Goal: Transaction & Acquisition: Book appointment/travel/reservation

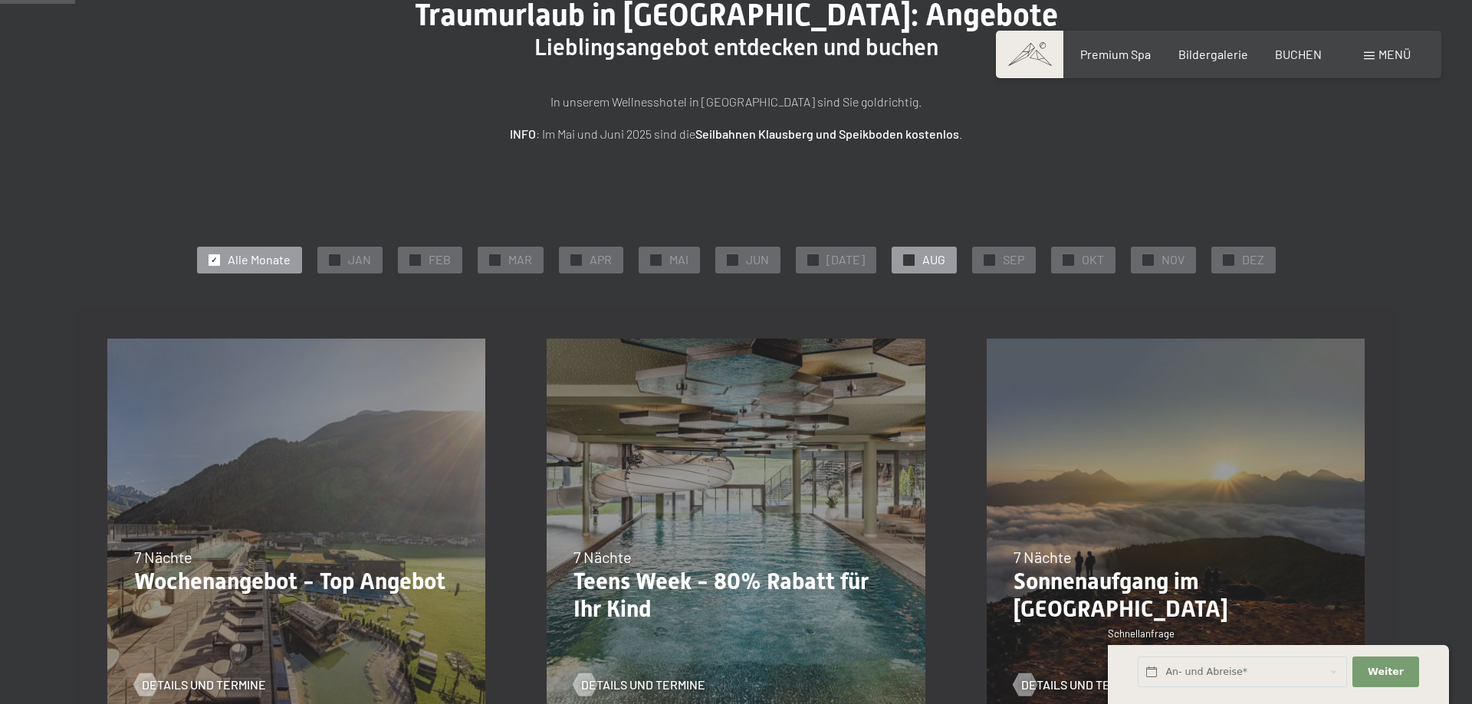
scroll to position [156, 0]
click at [905, 259] on span "✓" at bounding box center [908, 259] width 6 height 11
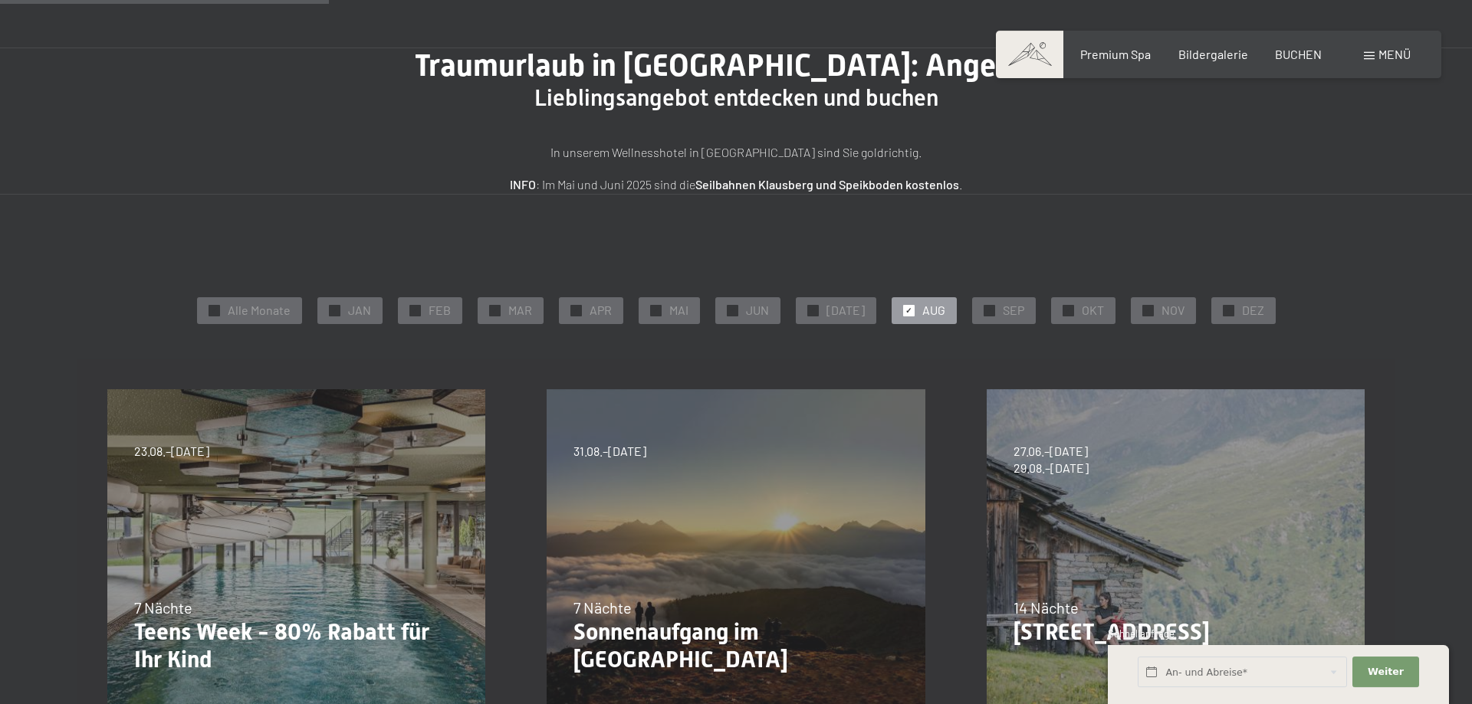
scroll to position [0, 0]
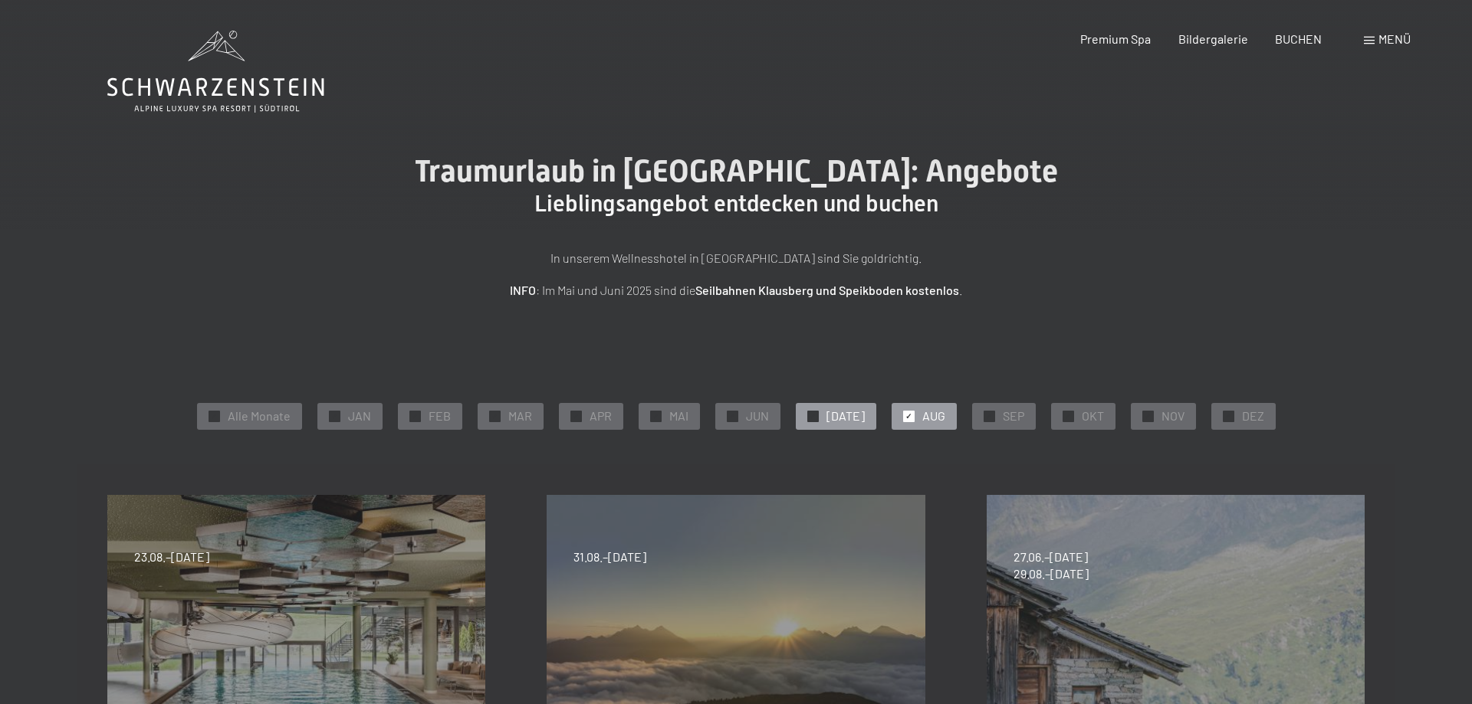
click at [819, 415] on div at bounding box center [812, 416] width 11 height 11
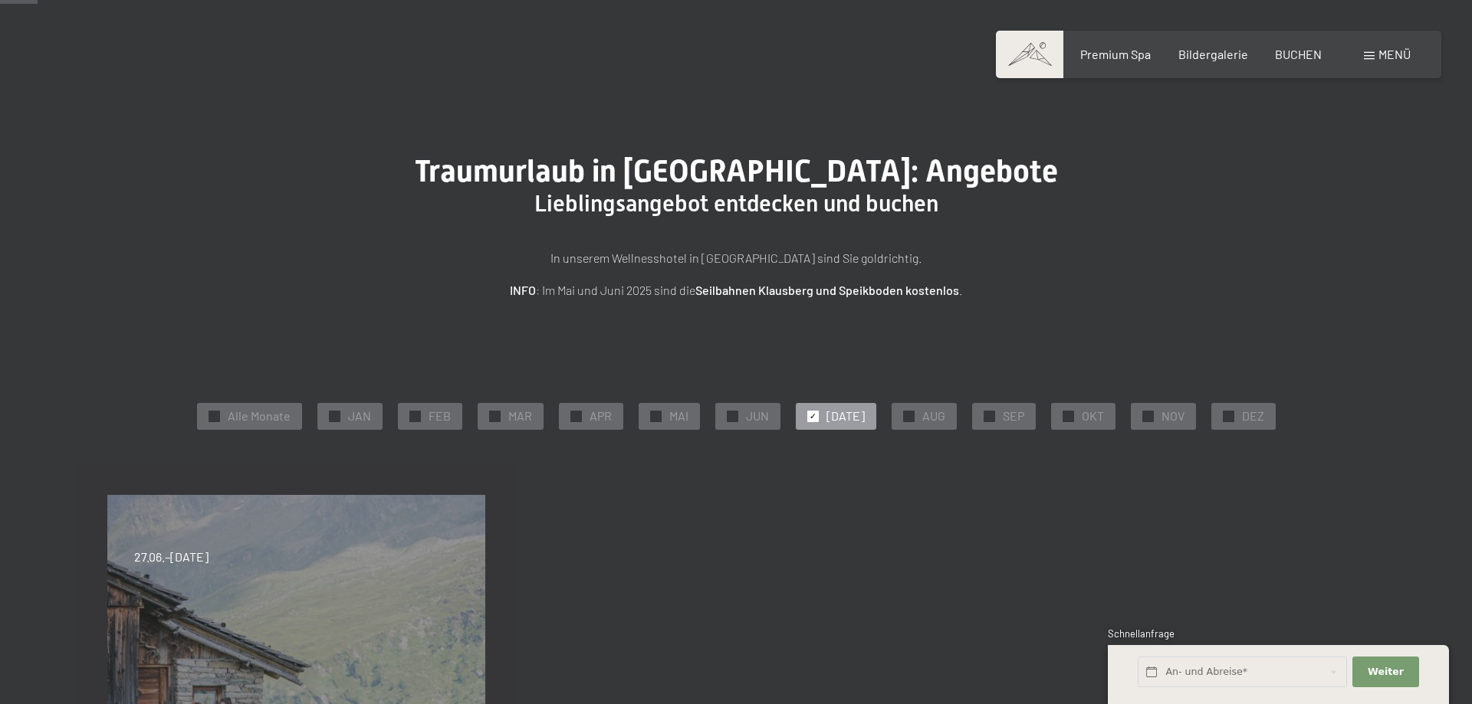
scroll to position [235, 0]
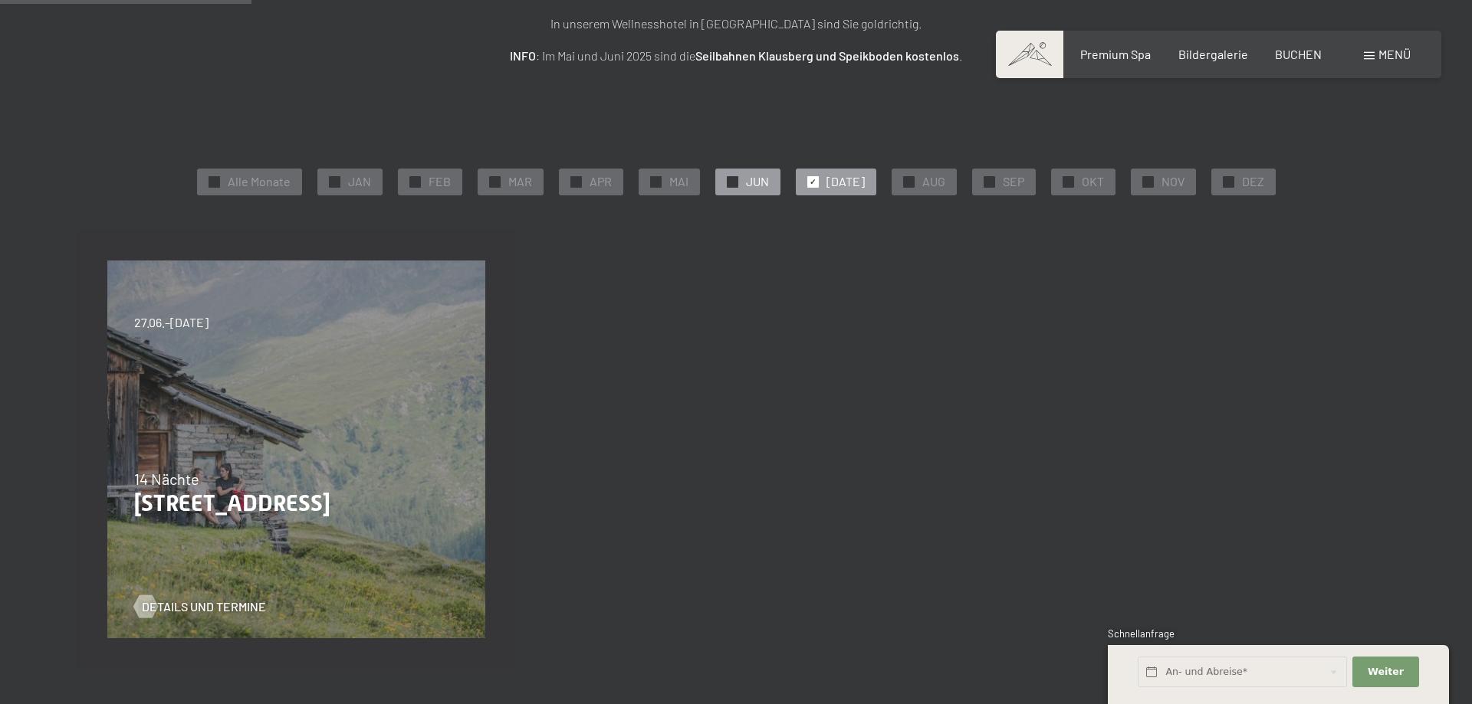
click at [734, 176] on div "✓ JUN" at bounding box center [747, 182] width 65 height 26
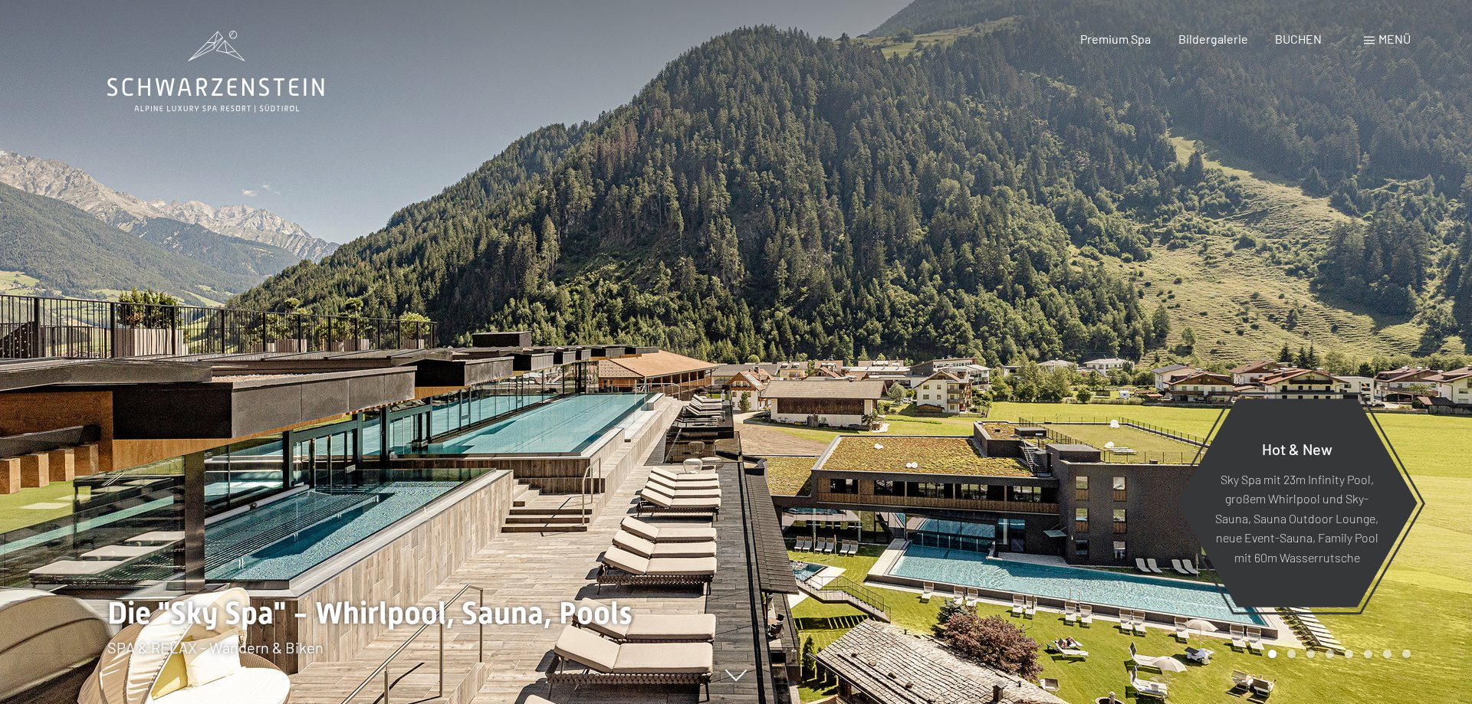
click at [1398, 42] on span "Menü" at bounding box center [1394, 38] width 32 height 15
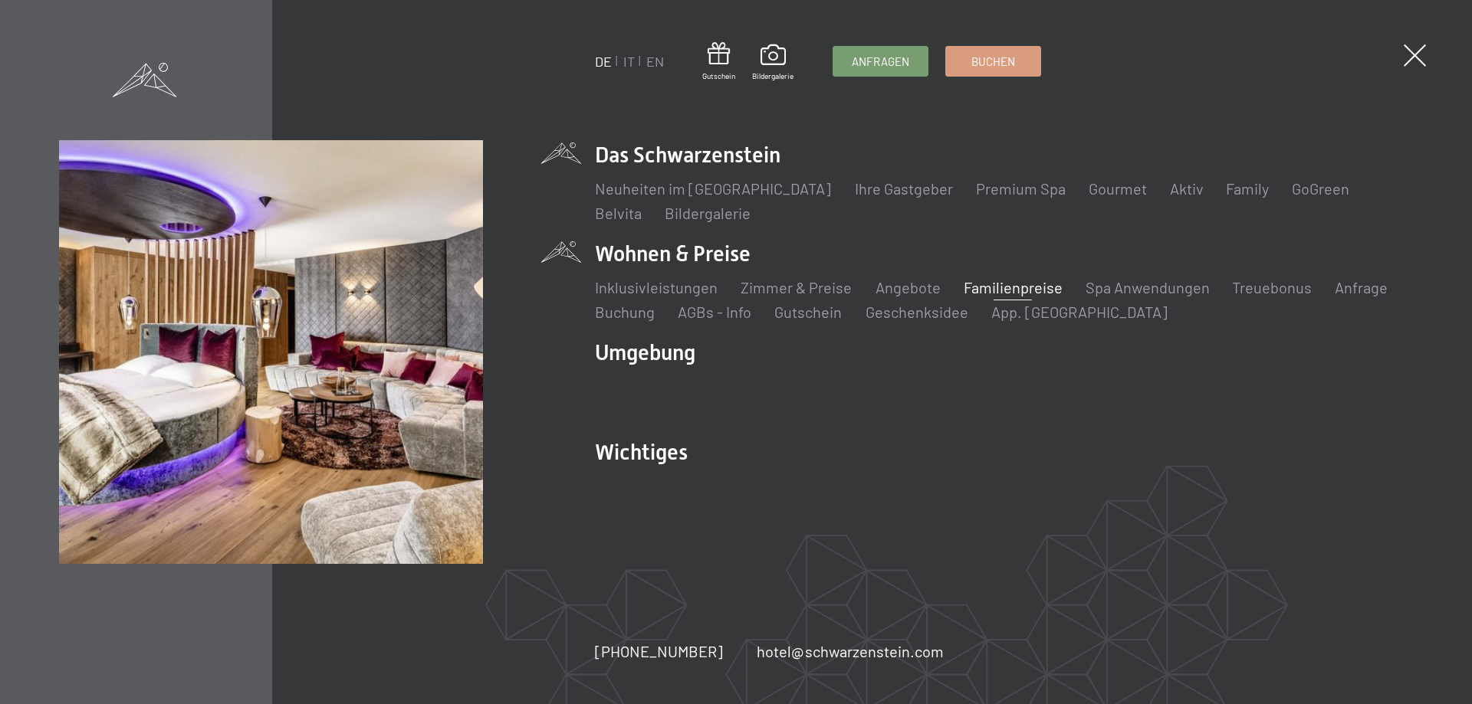
click at [1021, 281] on link "Familienpreise" at bounding box center [1012, 287] width 99 height 18
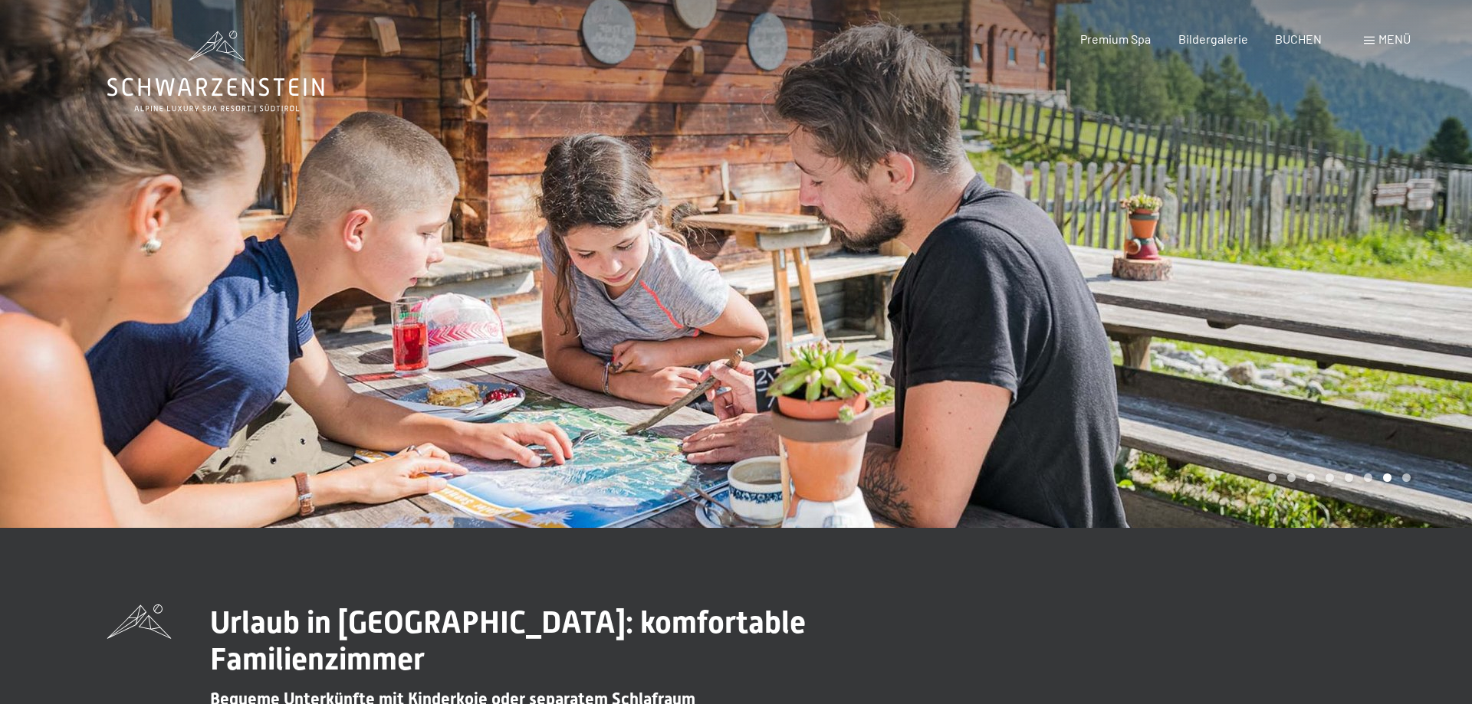
click at [1391, 34] on span "Menü" at bounding box center [1394, 38] width 32 height 15
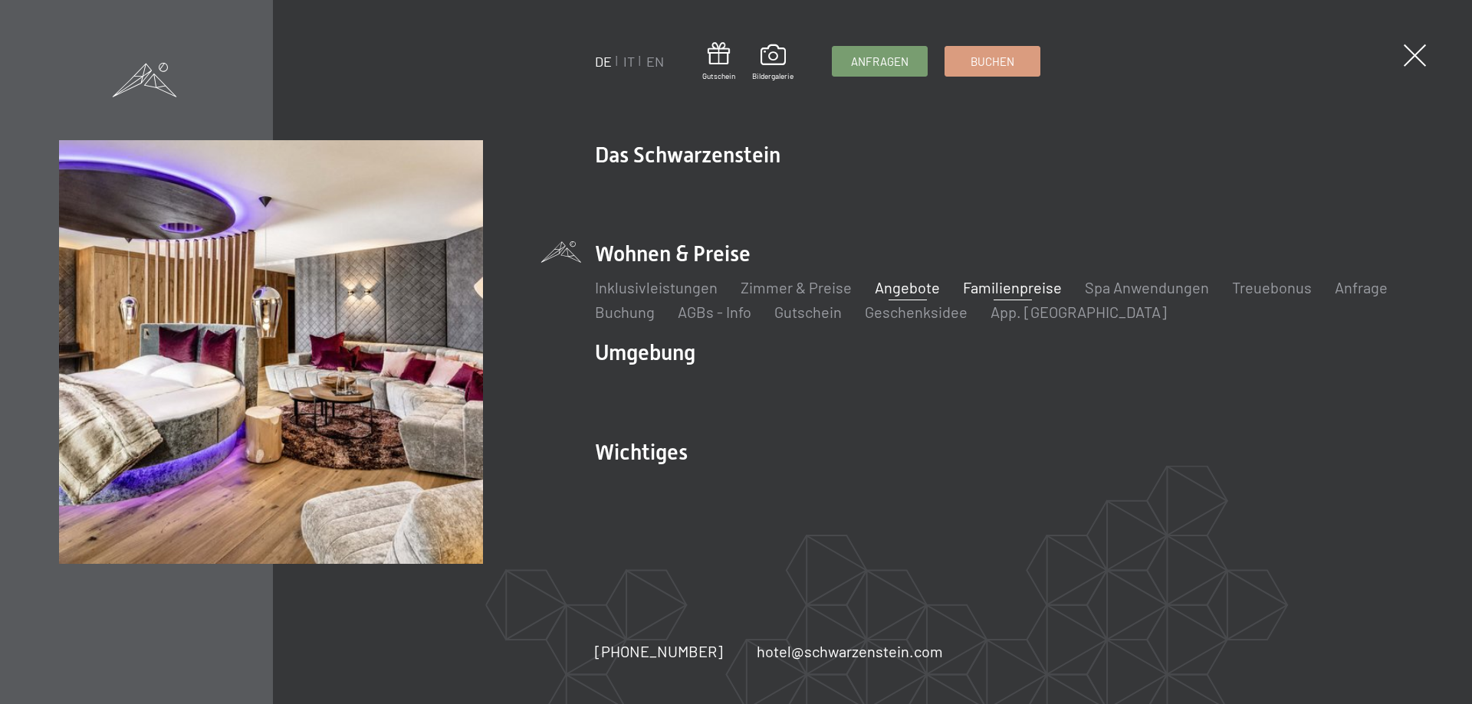
click at [901, 284] on link "Angebote" at bounding box center [907, 287] width 65 height 18
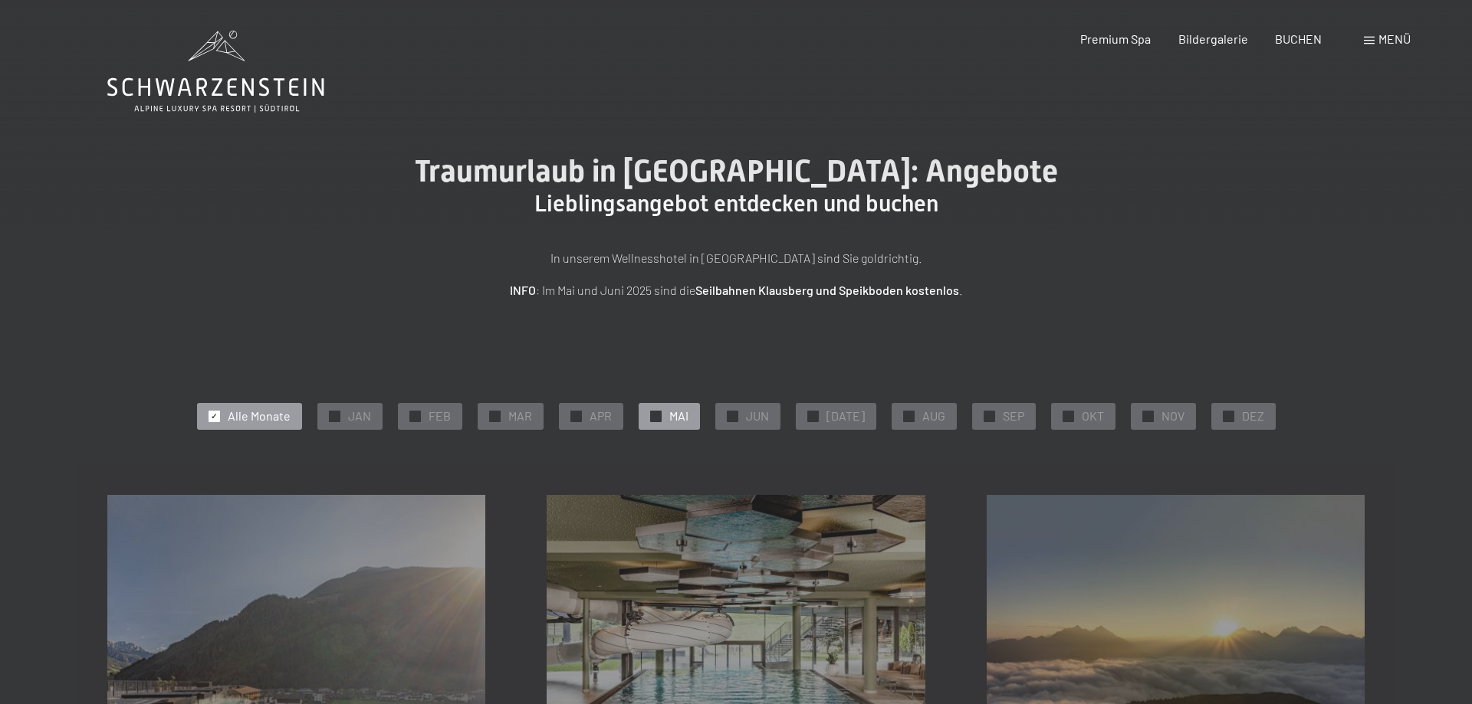
click at [658, 415] on span "✓" at bounding box center [655, 416] width 6 height 11
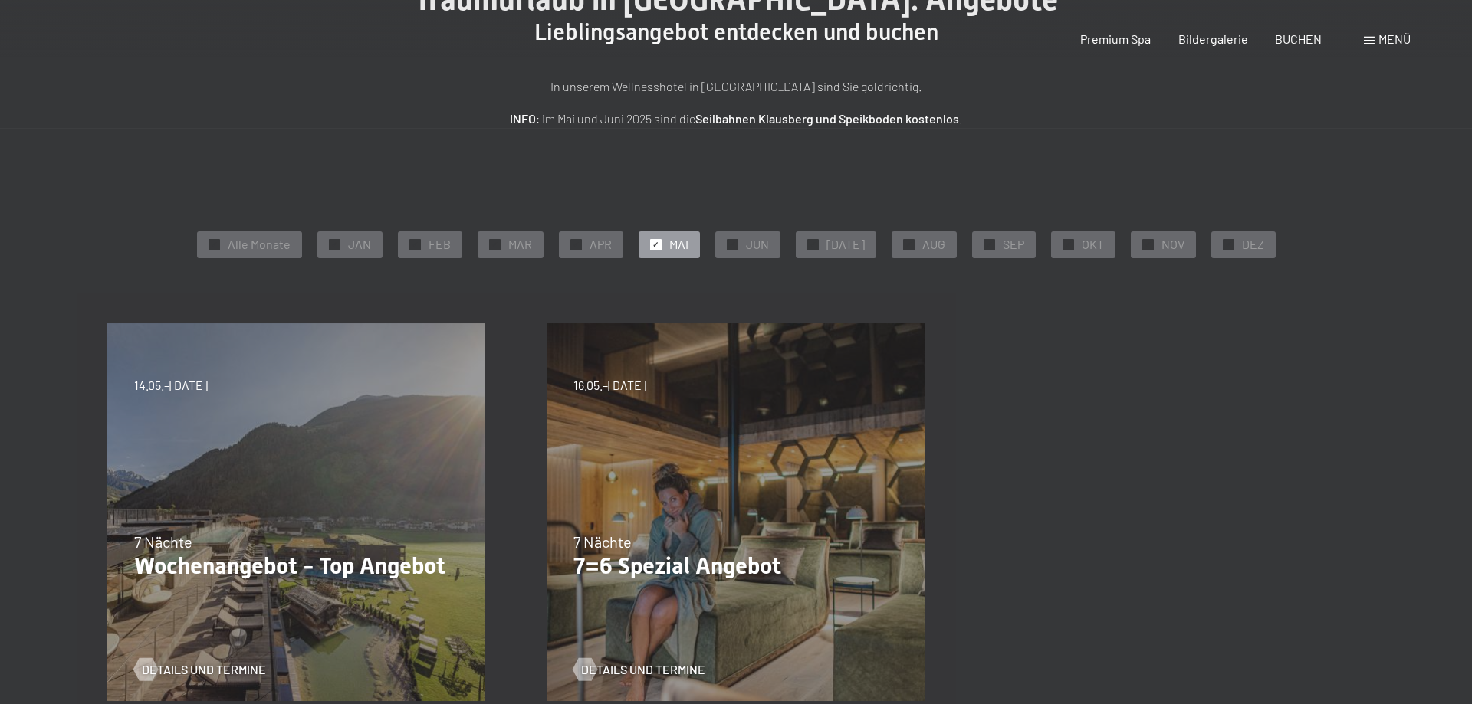
scroll to position [235, 0]
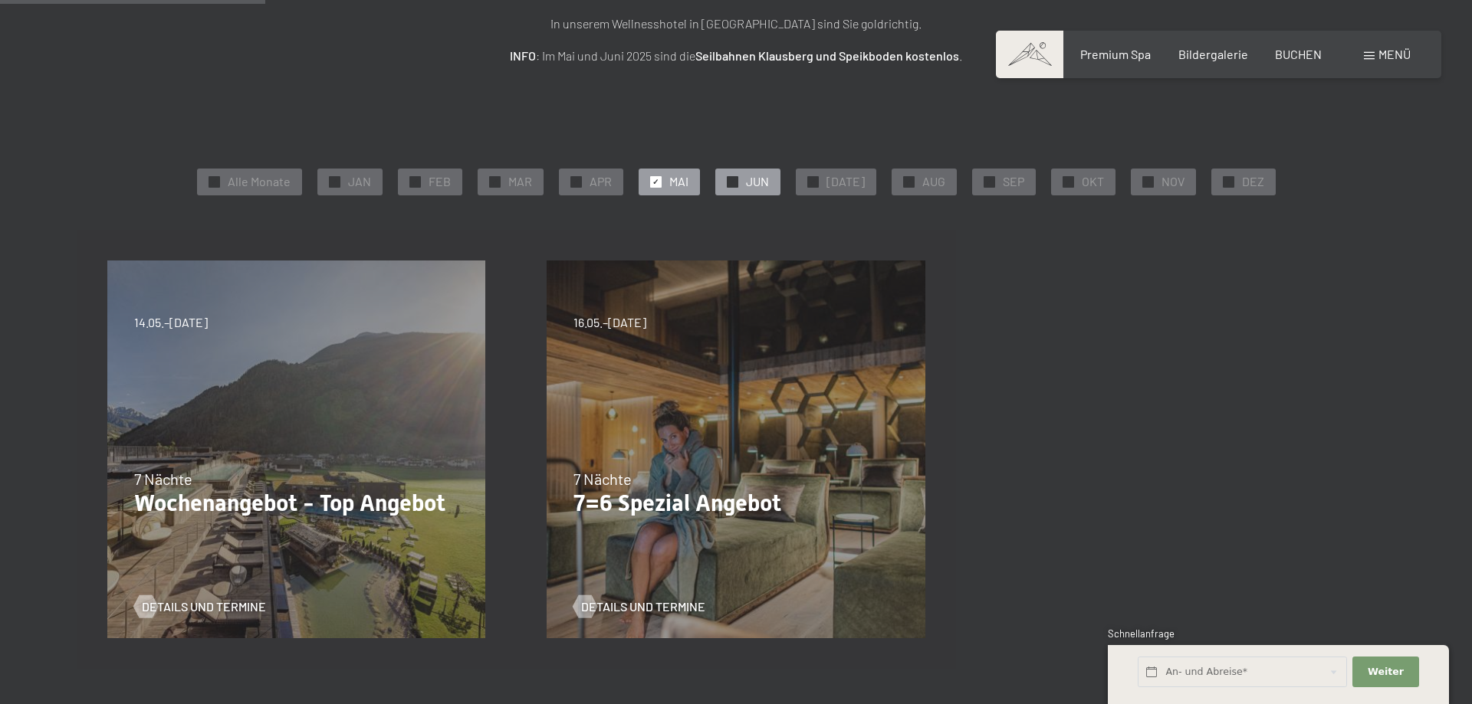
click at [734, 182] on div "✓ JUN" at bounding box center [747, 182] width 65 height 26
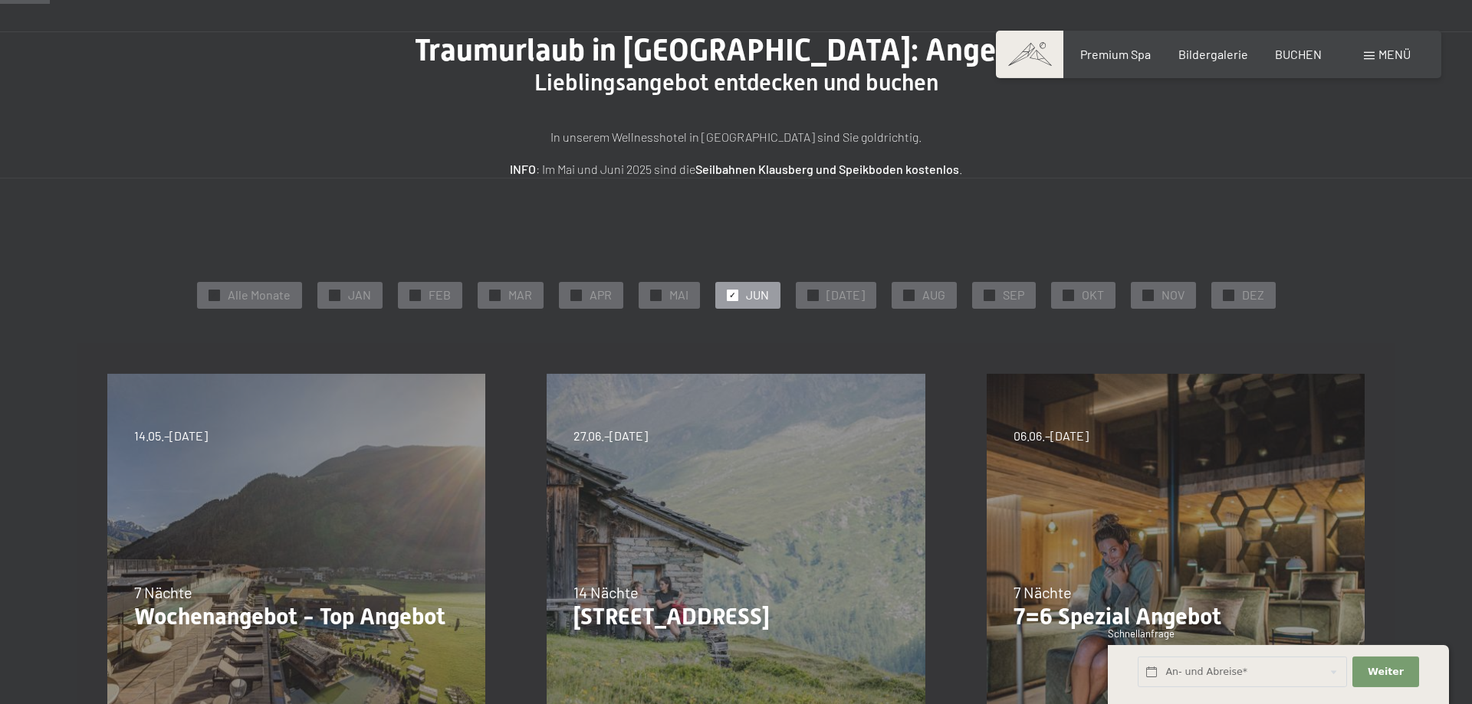
scroll to position [0, 0]
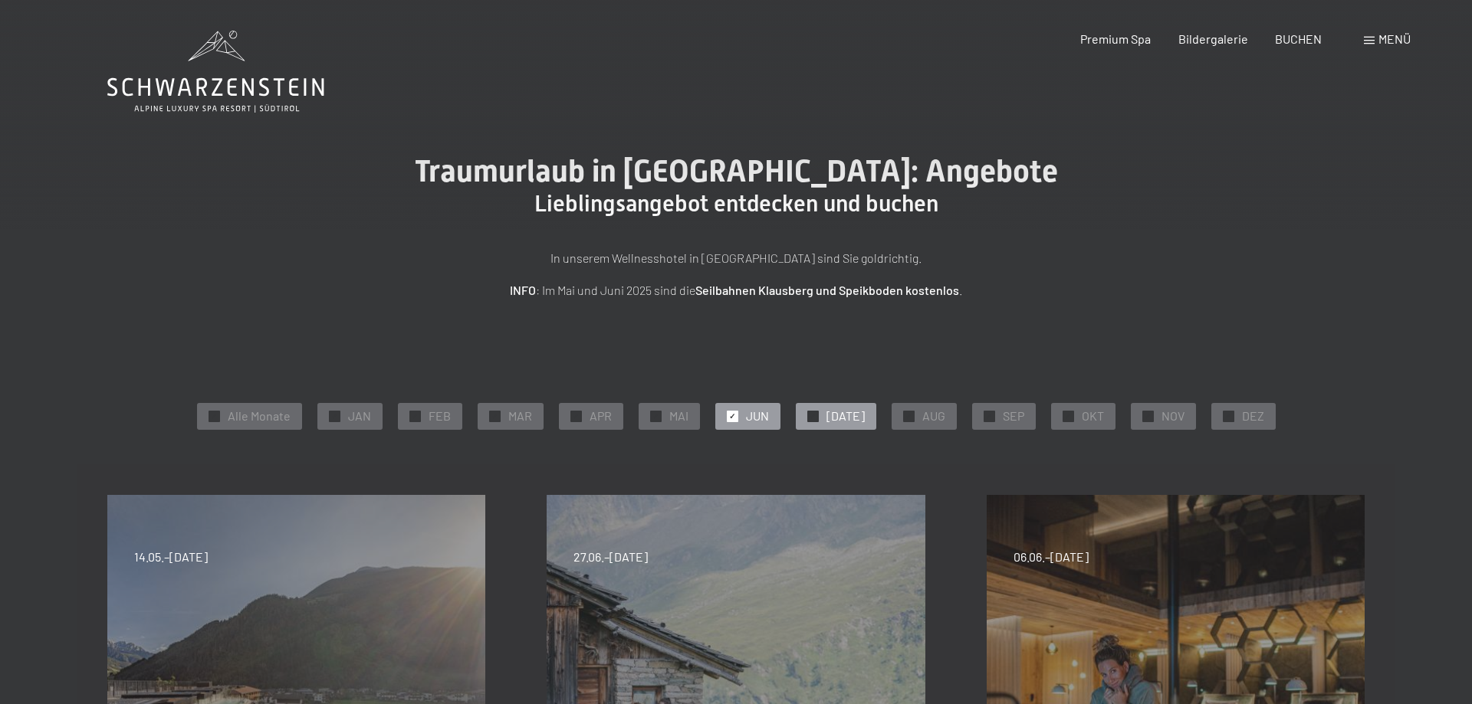
click at [816, 416] on span "✓" at bounding box center [812, 416] width 6 height 11
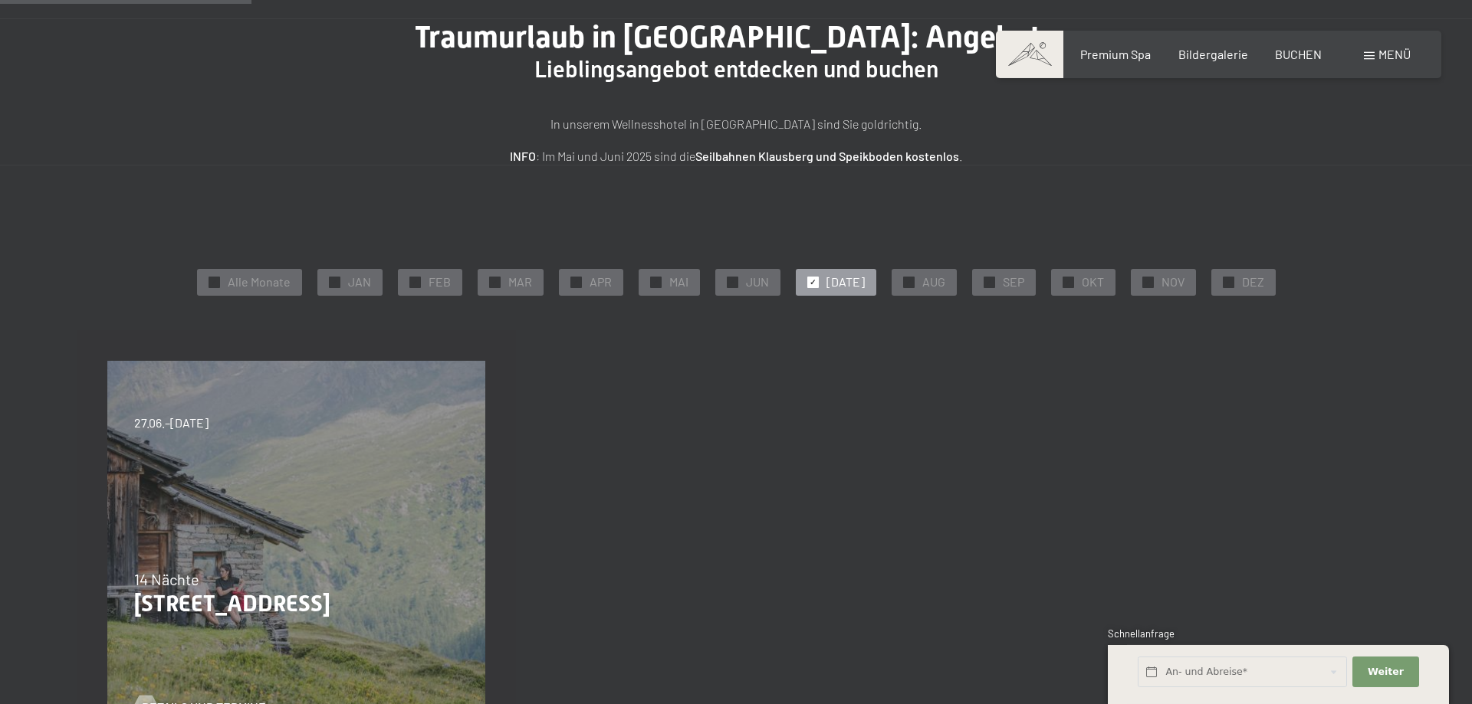
scroll to position [235, 0]
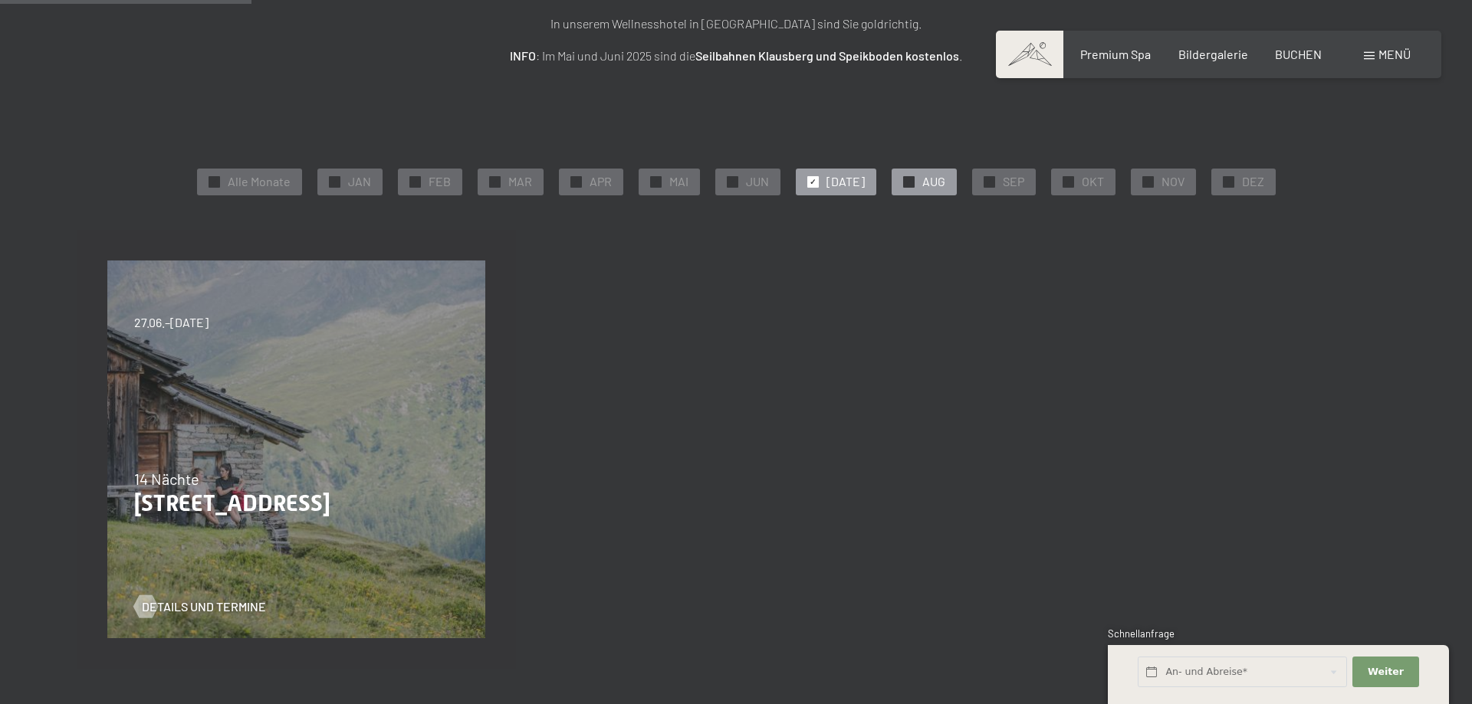
click at [905, 182] on span "✓" at bounding box center [908, 181] width 6 height 11
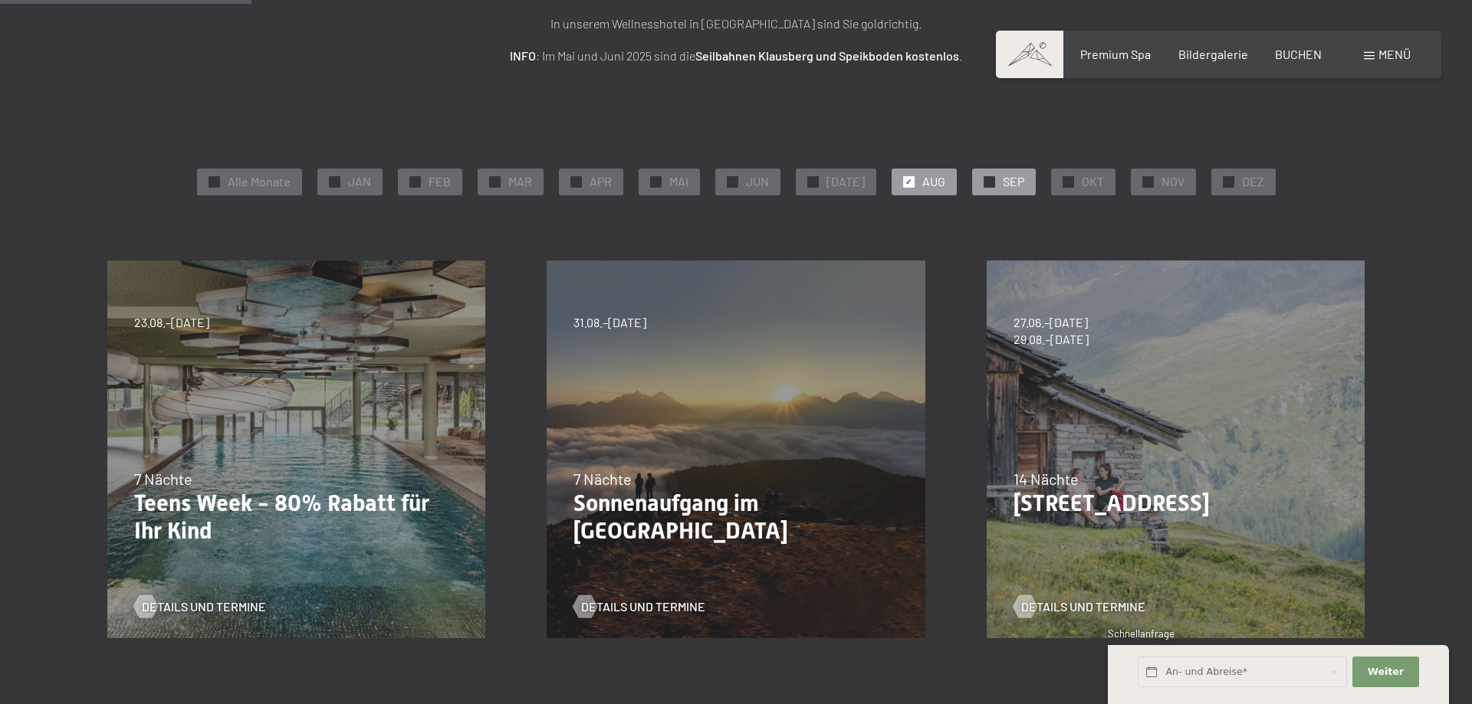
click at [986, 178] on span "✓" at bounding box center [989, 181] width 6 height 11
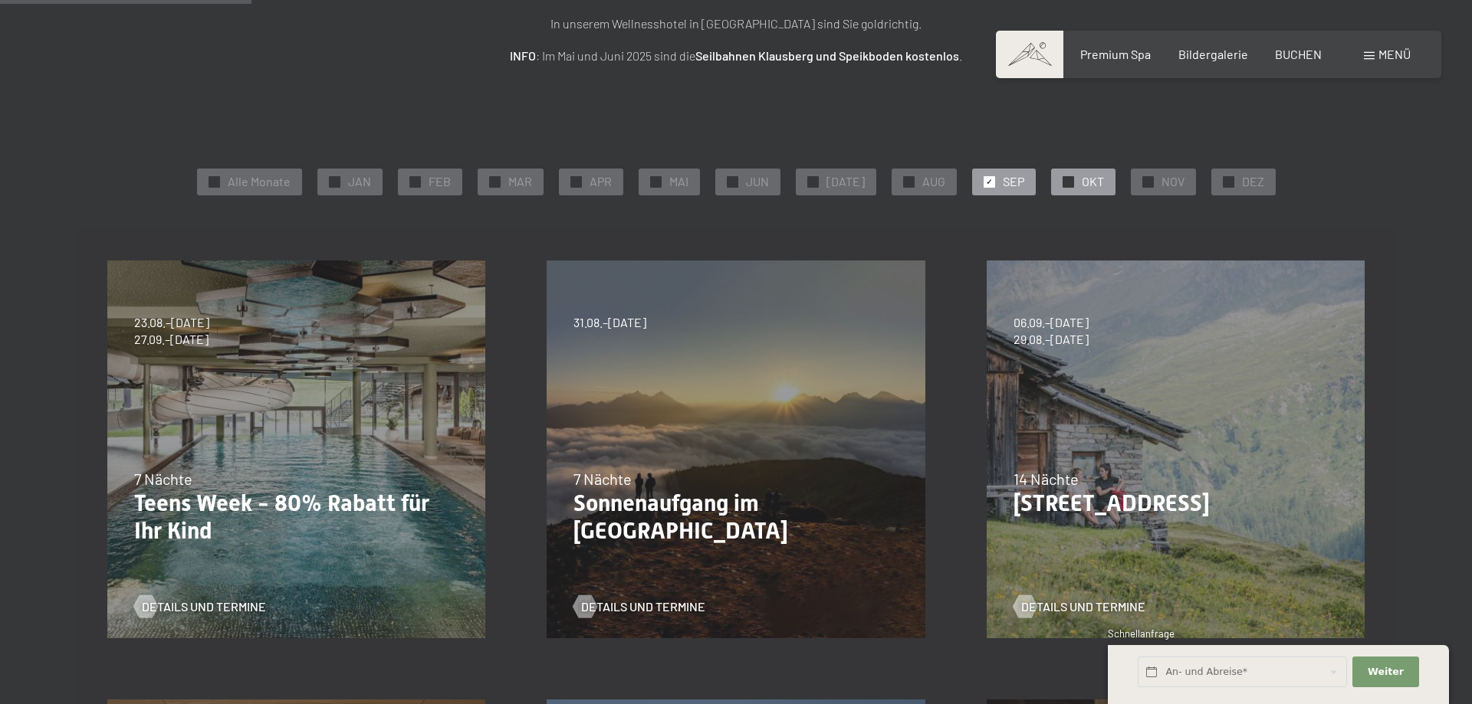
click at [1065, 179] on span "✓" at bounding box center [1068, 181] width 6 height 11
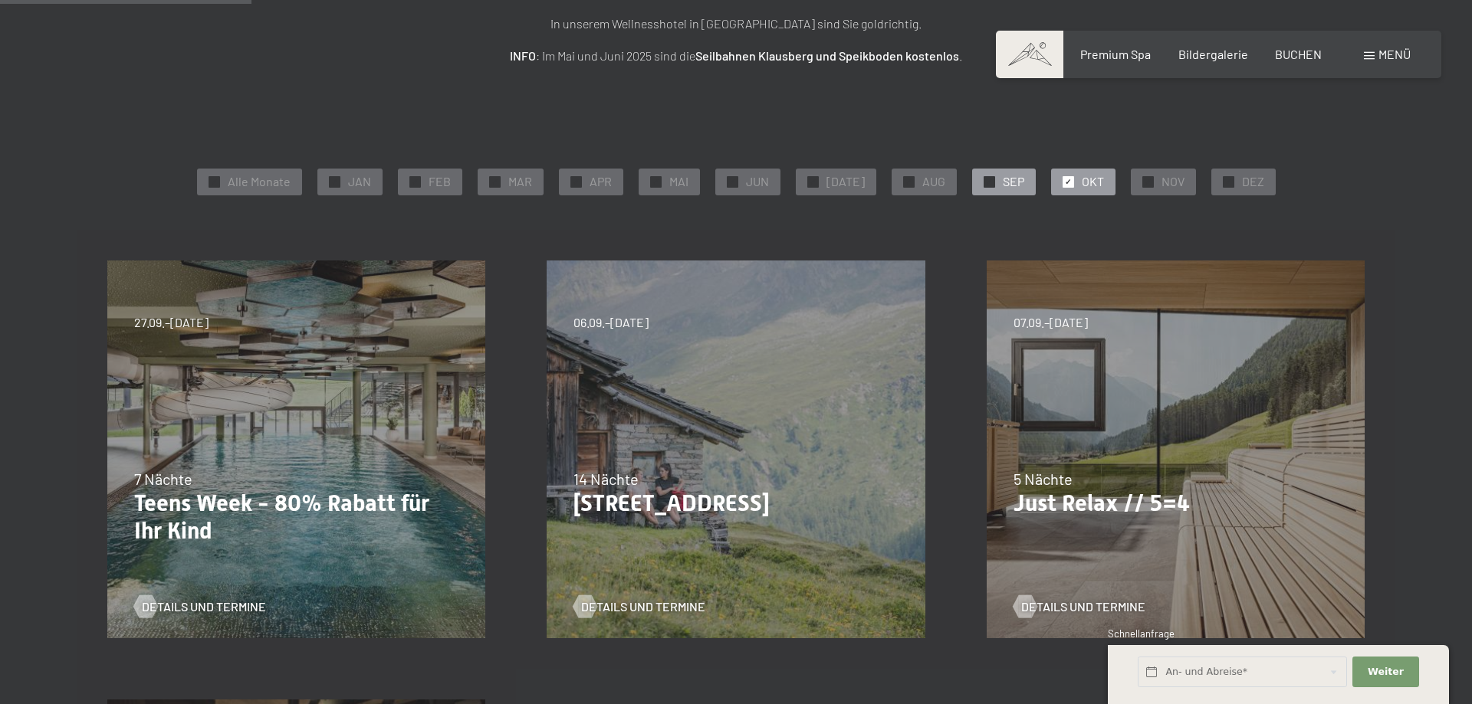
click at [972, 182] on div "✓ SEP" at bounding box center [1004, 182] width 64 height 26
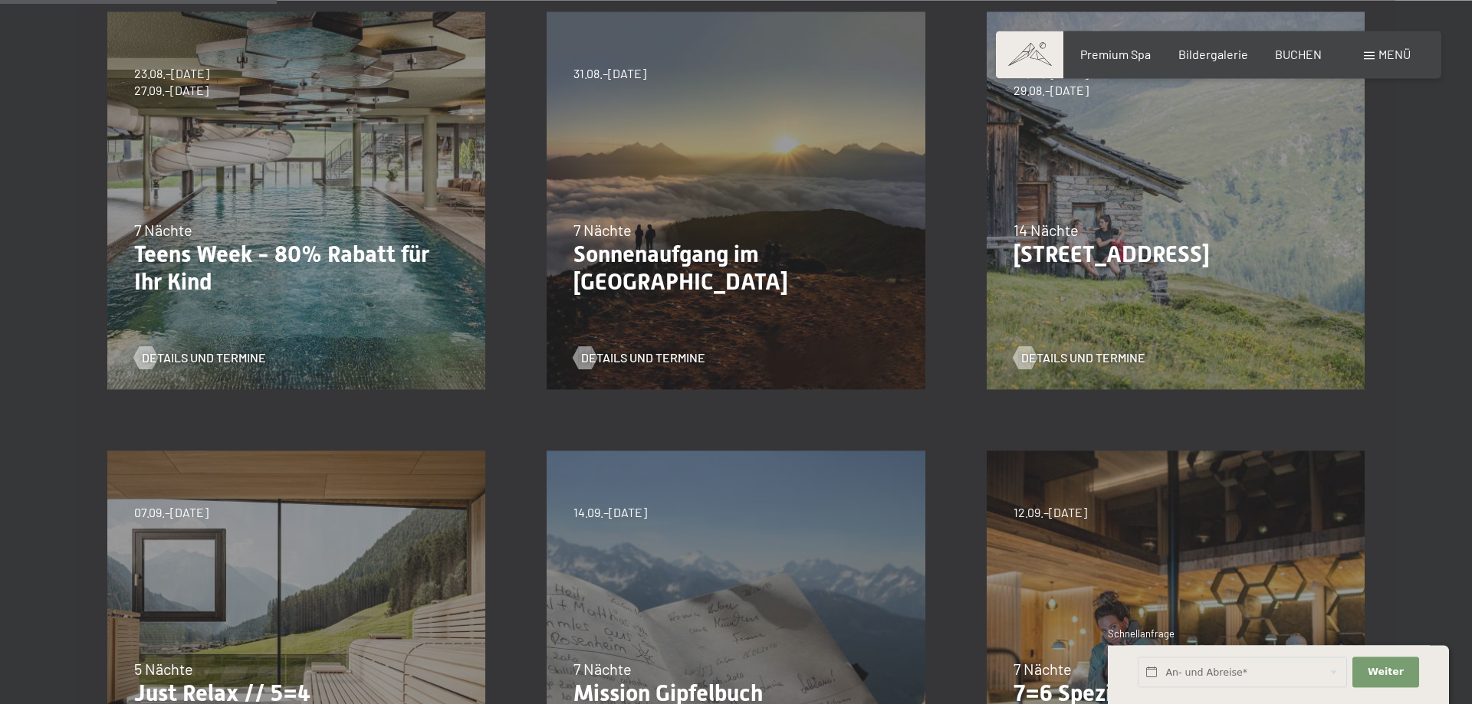
scroll to position [313, 0]
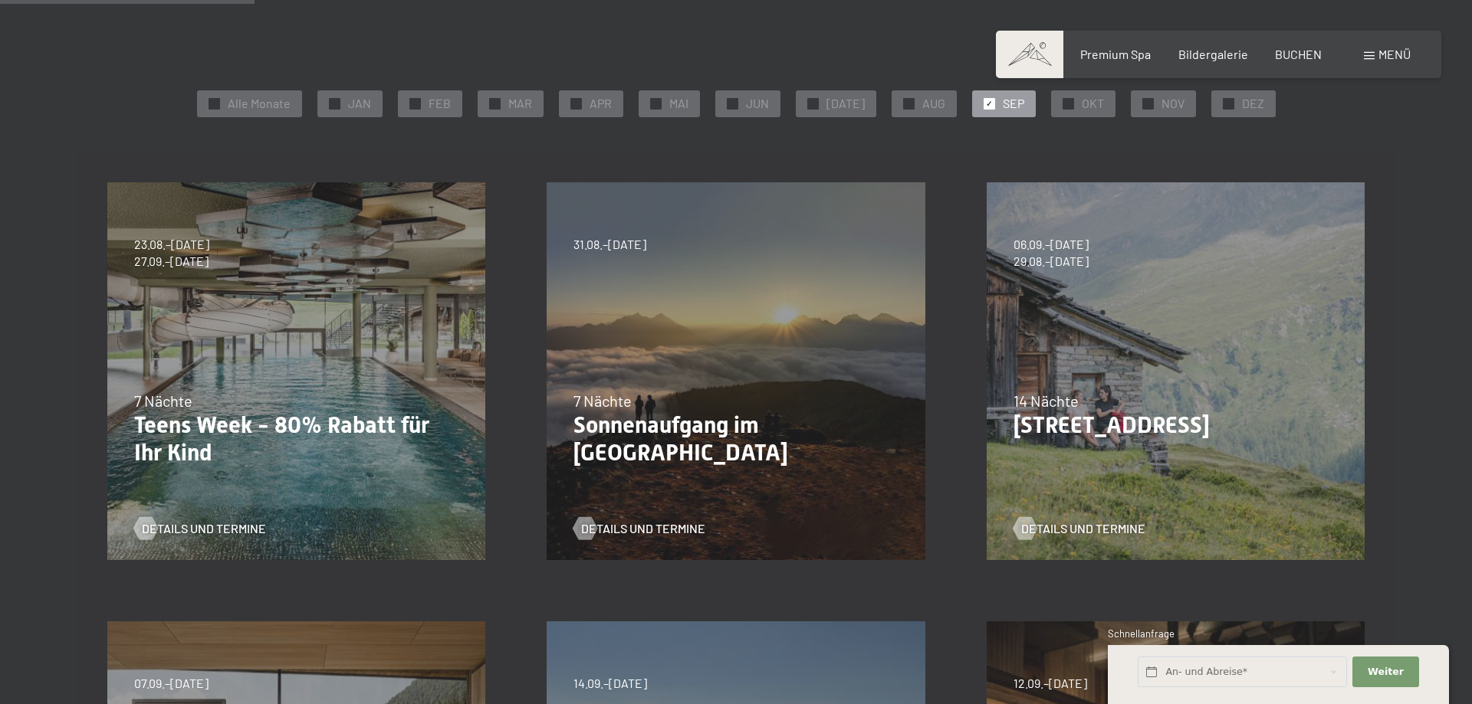
click at [235, 326] on div "23.08.–14.09.2025 27.09.–21.12.2025 10.01.–18.01.2026 31.01.–15.02.2026 07.03.–…" at bounding box center [296, 371] width 439 height 439
click at [233, 530] on span "Details und Termine" at bounding box center [219, 528] width 124 height 17
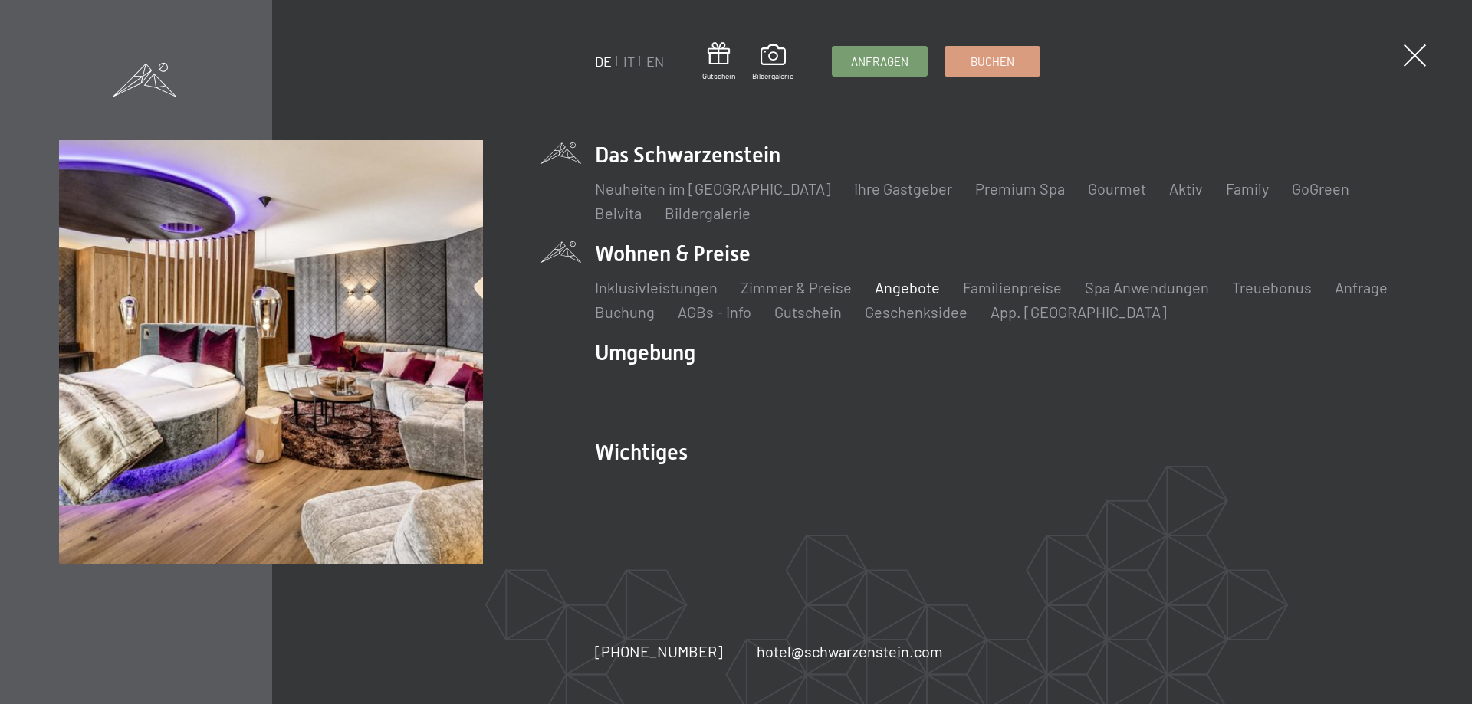
click at [908, 291] on link "Angebote" at bounding box center [907, 287] width 65 height 18
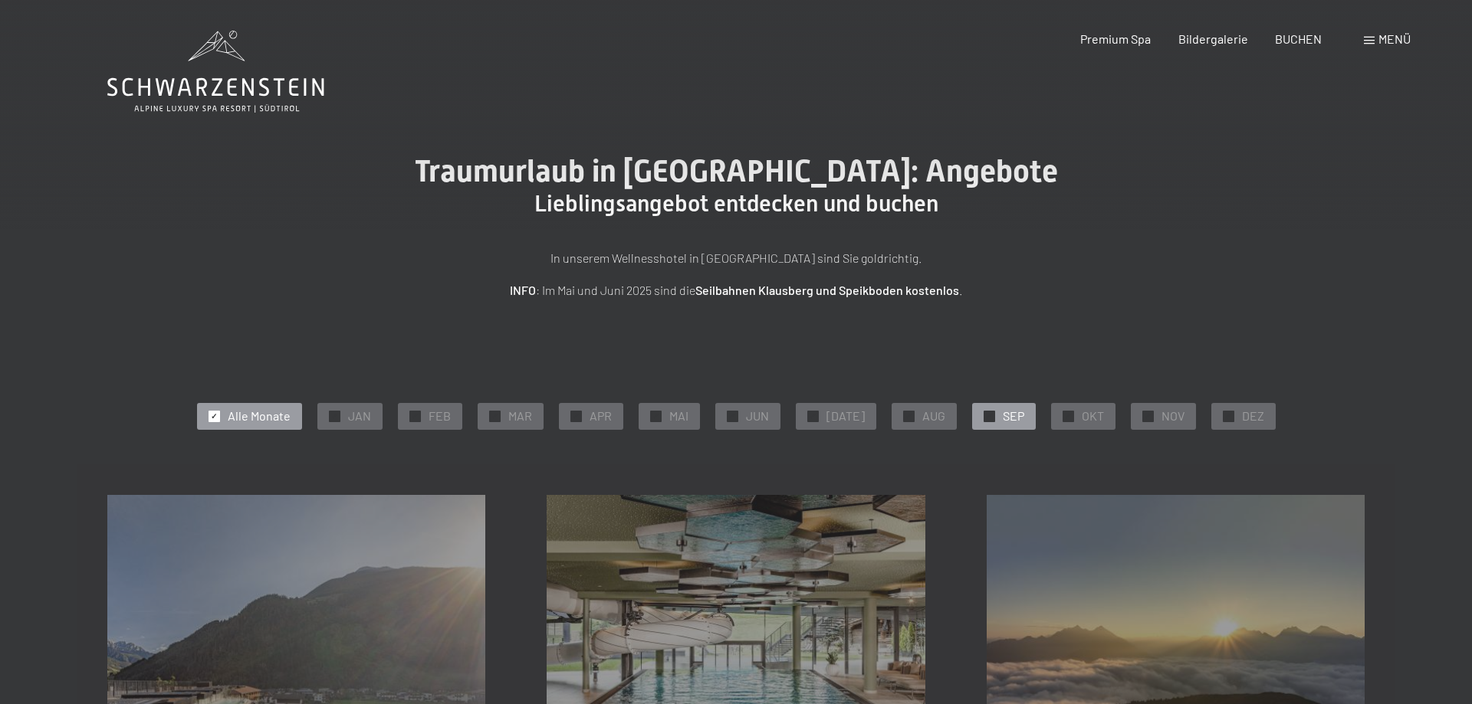
click at [983, 416] on div at bounding box center [988, 416] width 11 height 11
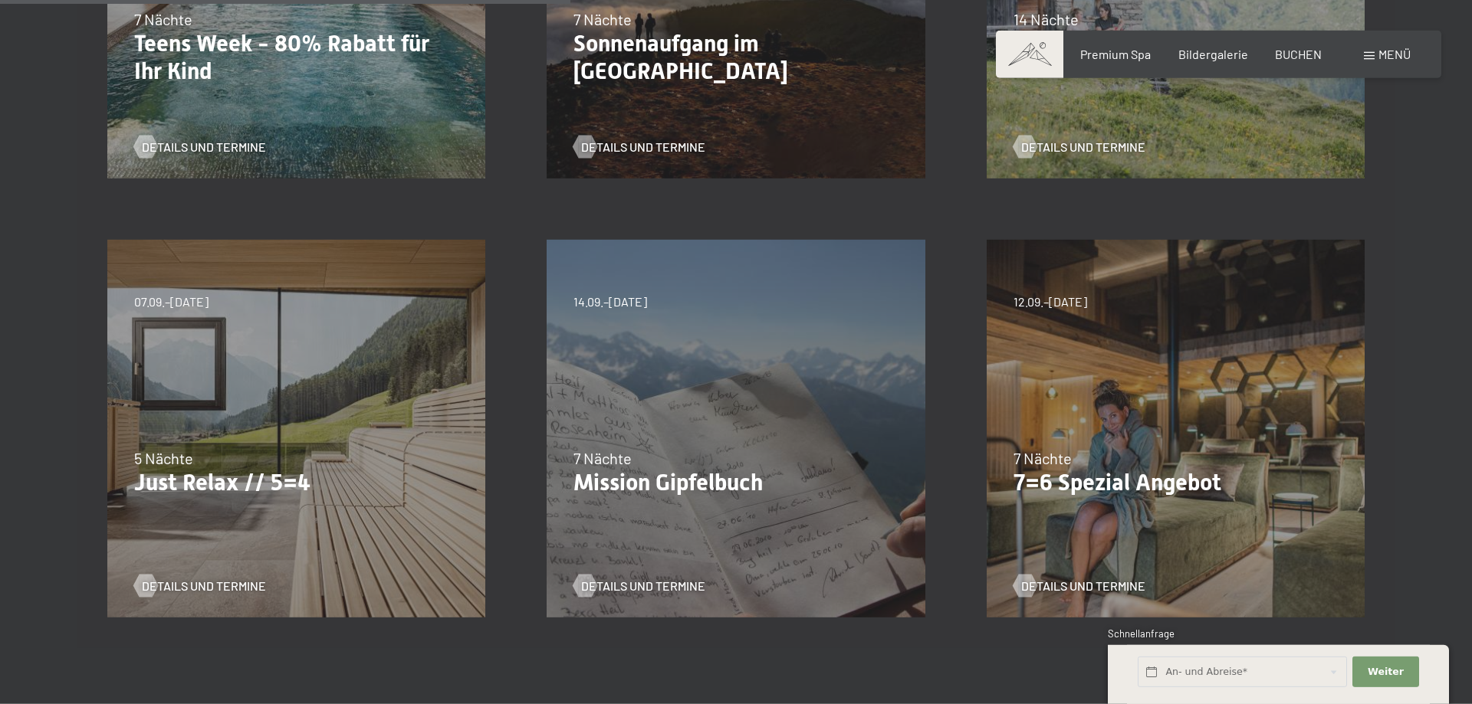
scroll to position [704, 0]
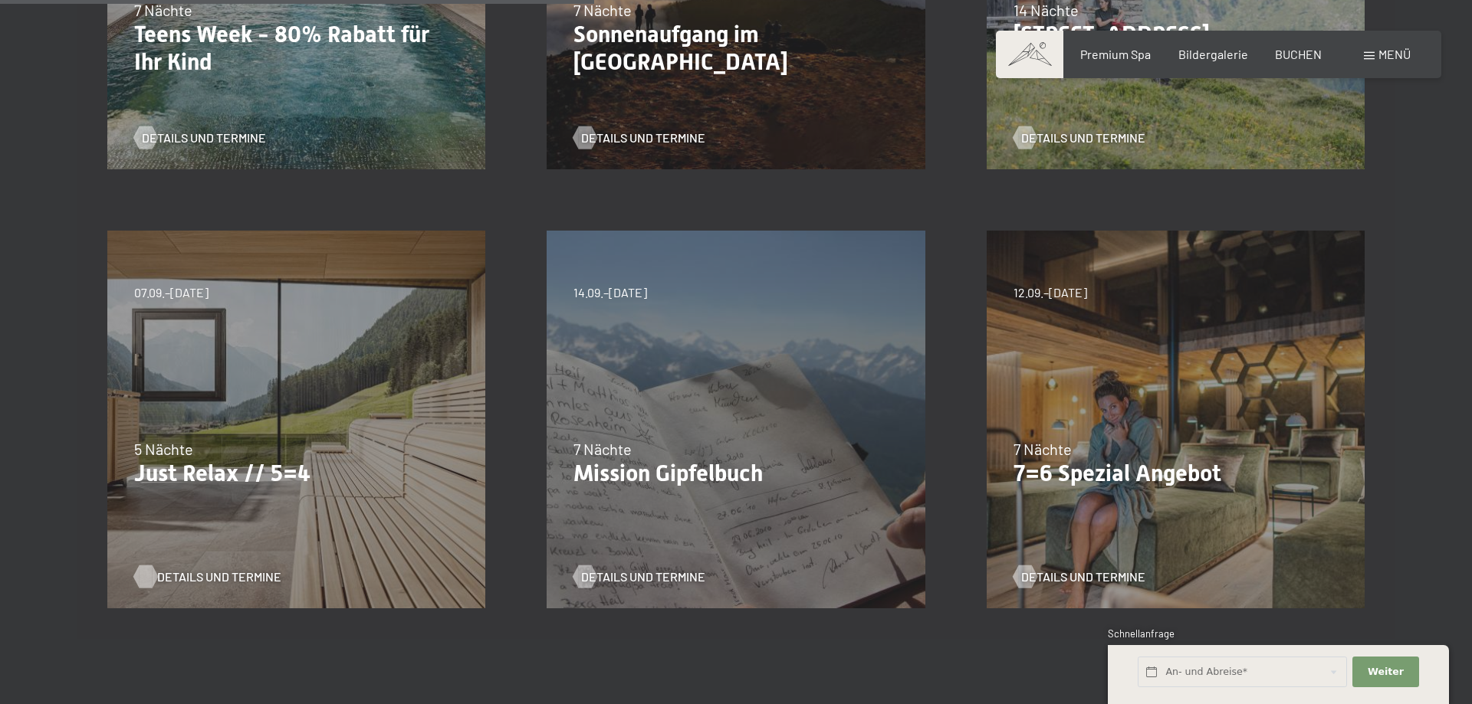
click at [235, 572] on span "Details und Termine" at bounding box center [219, 577] width 124 height 17
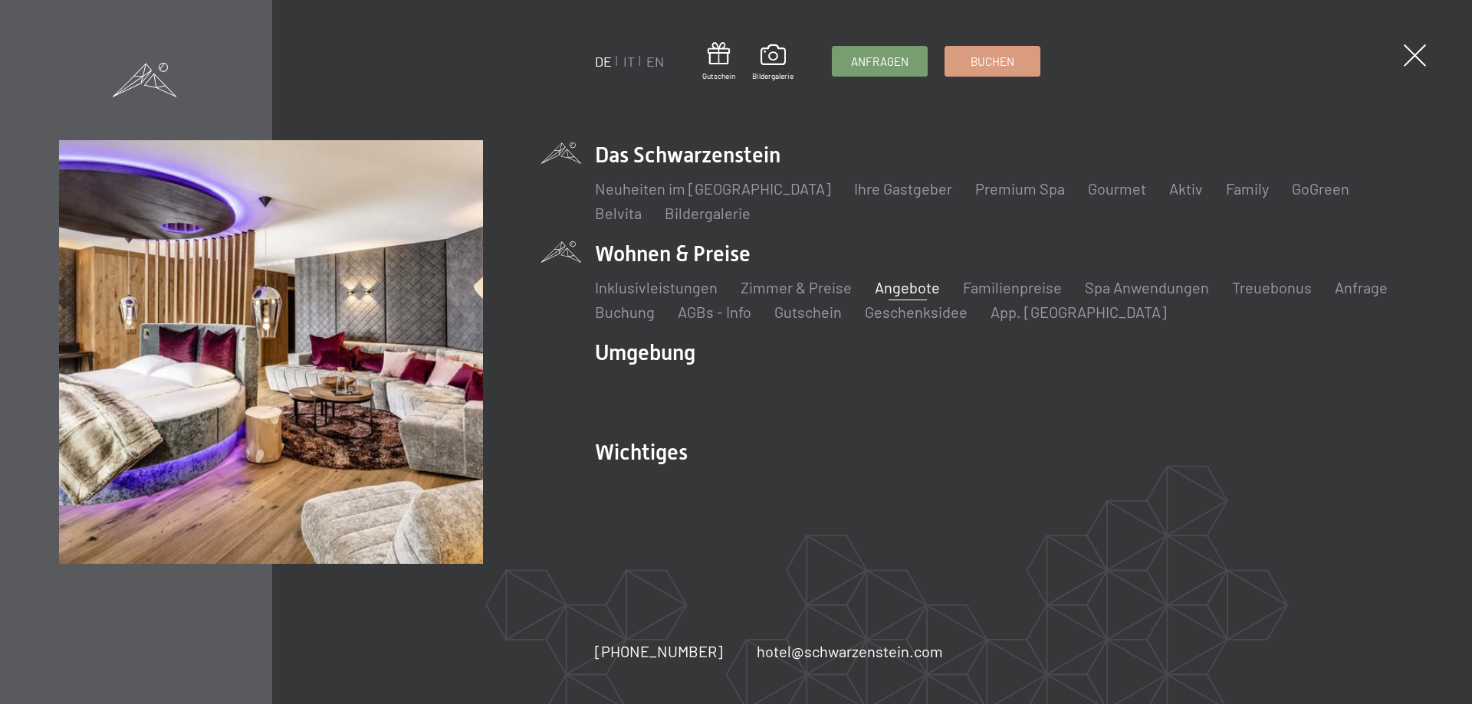
click at [903, 287] on link "Angebote" at bounding box center [907, 287] width 65 height 18
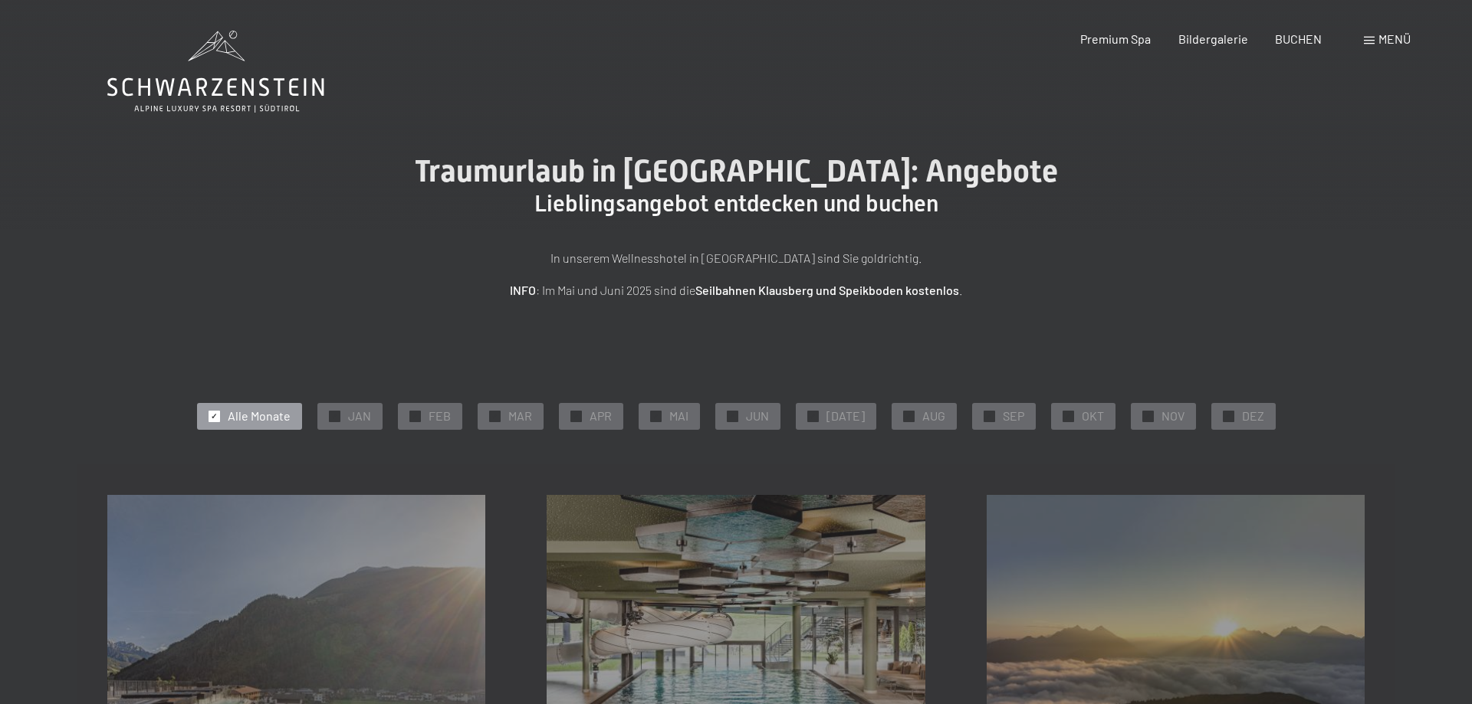
click at [986, 415] on span "✓" at bounding box center [989, 416] width 6 height 11
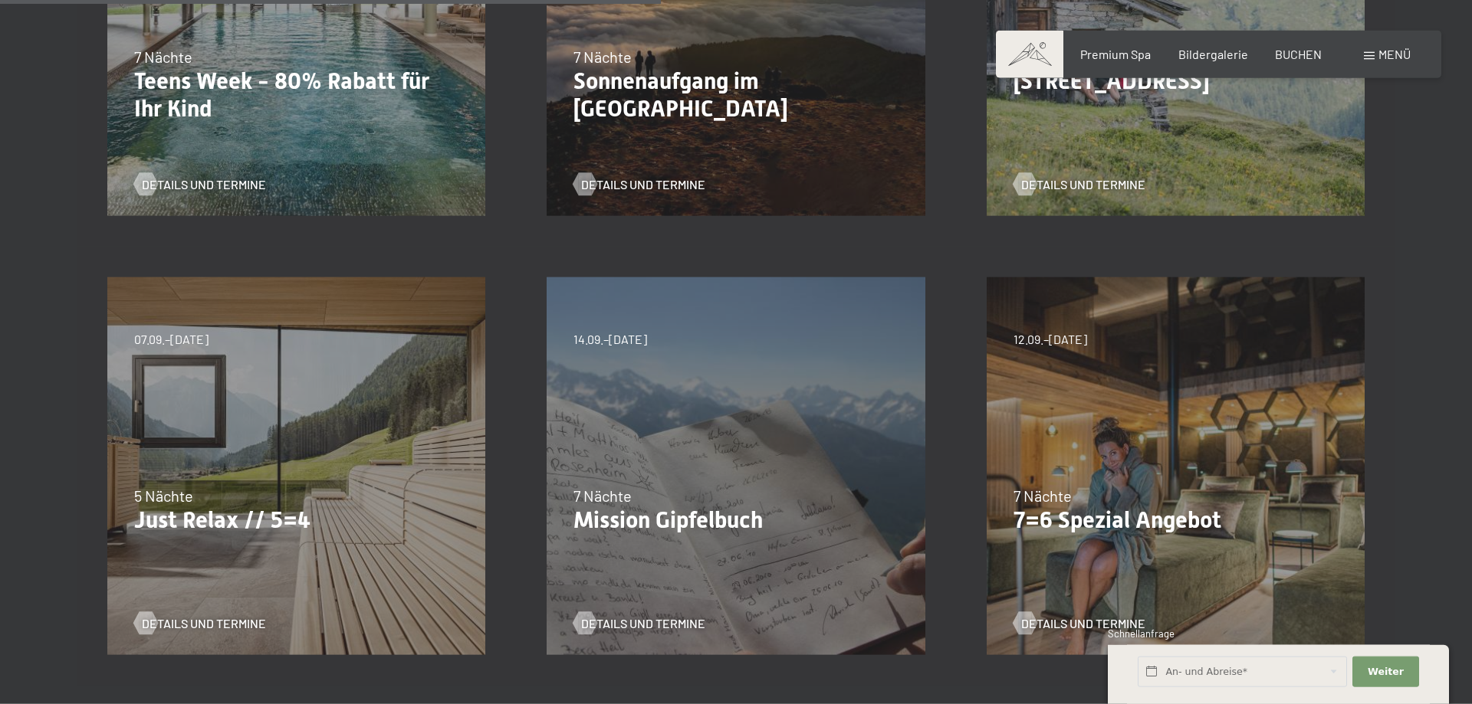
scroll to position [782, 0]
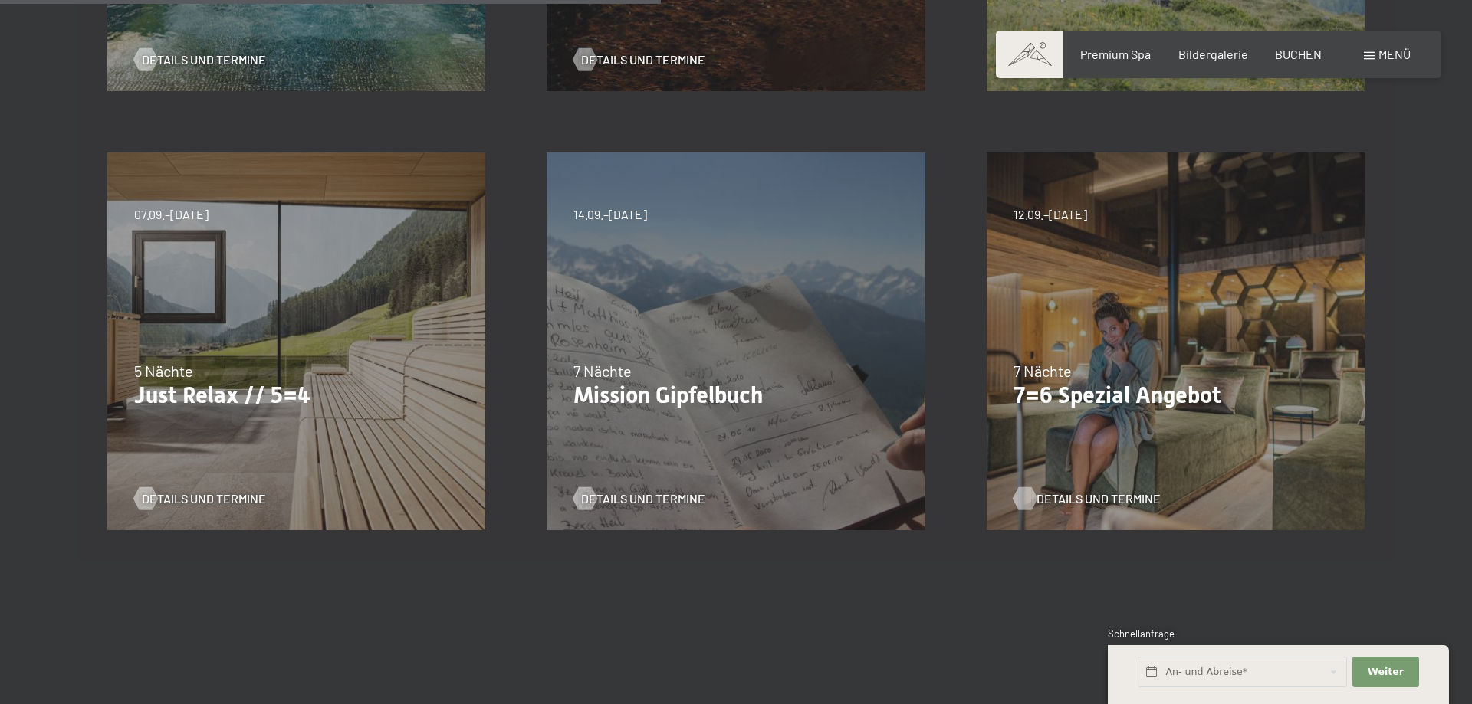
click at [1120, 502] on span "Details und Termine" at bounding box center [1098, 499] width 124 height 17
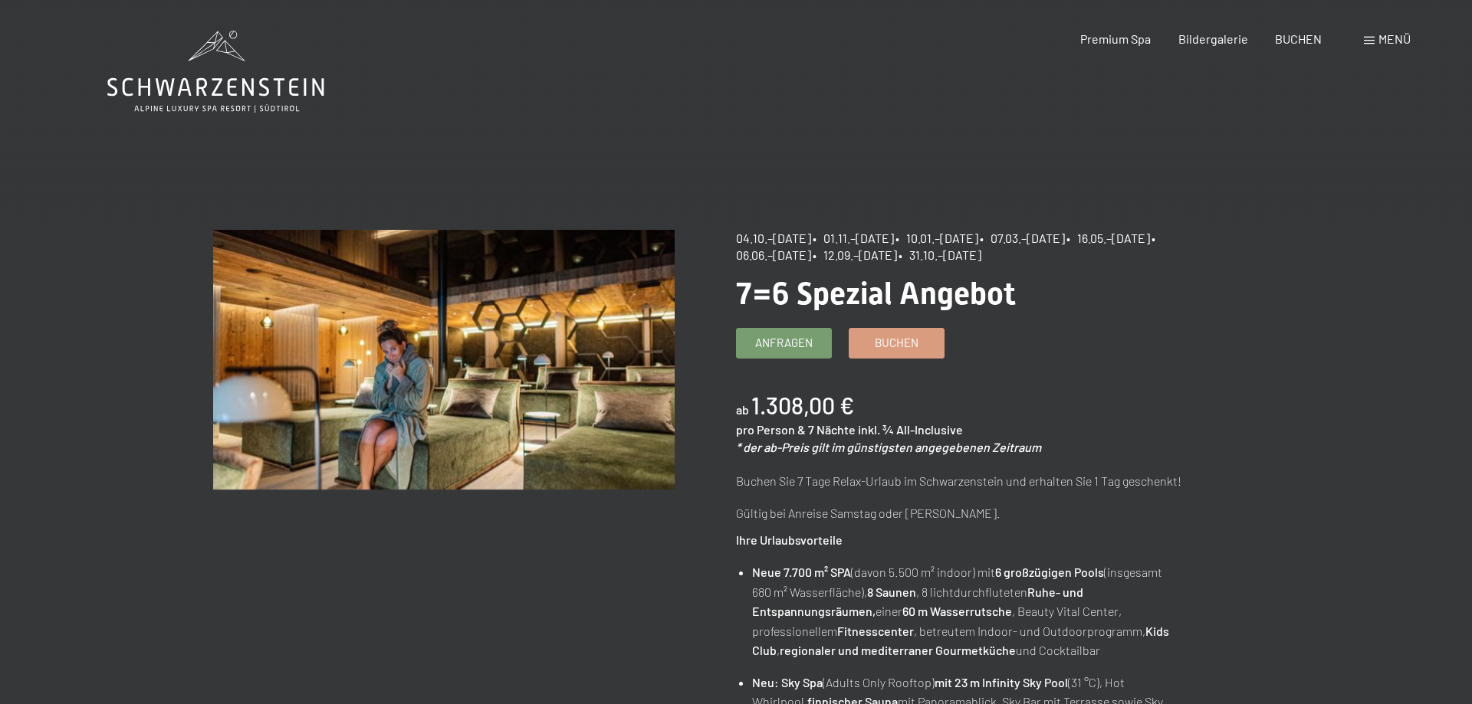
click at [1396, 32] on span "Menü" at bounding box center [1394, 38] width 32 height 15
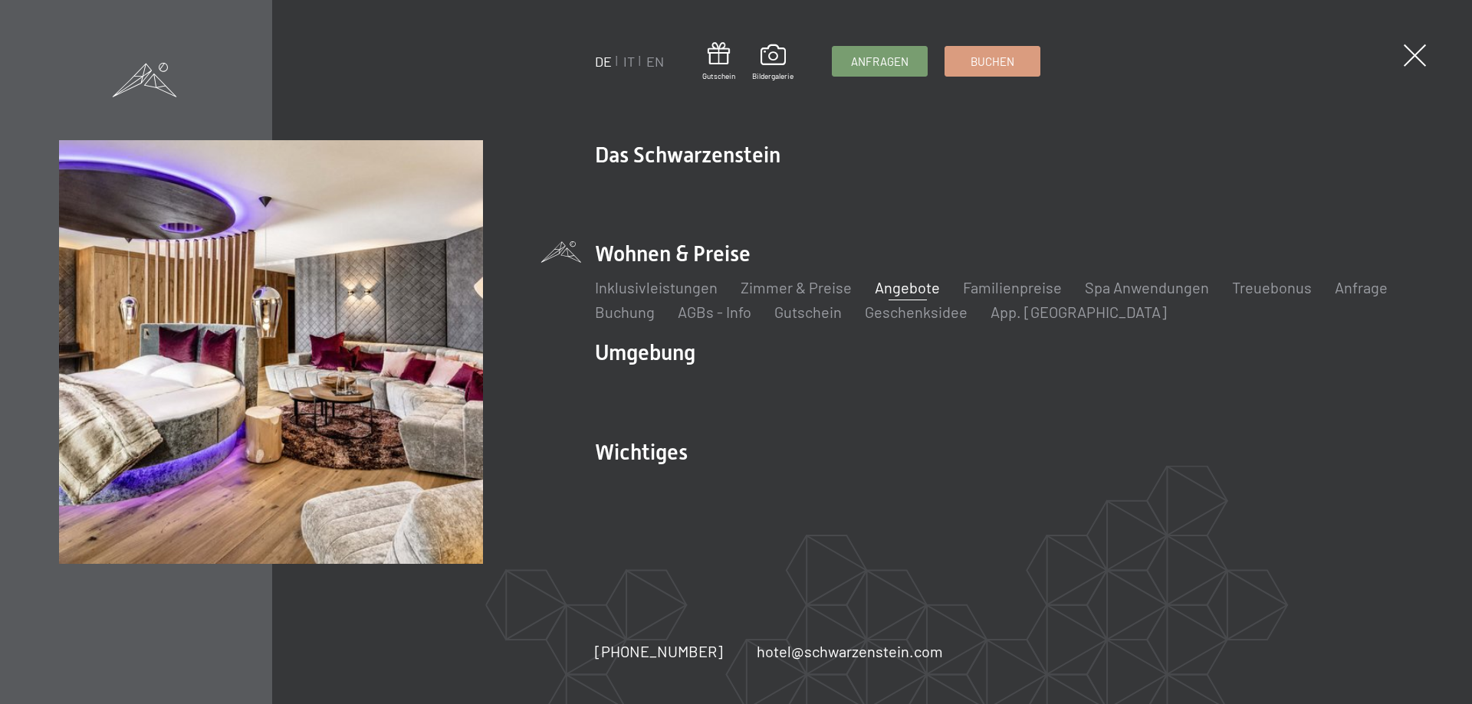
click at [903, 284] on link "Angebote" at bounding box center [907, 287] width 65 height 18
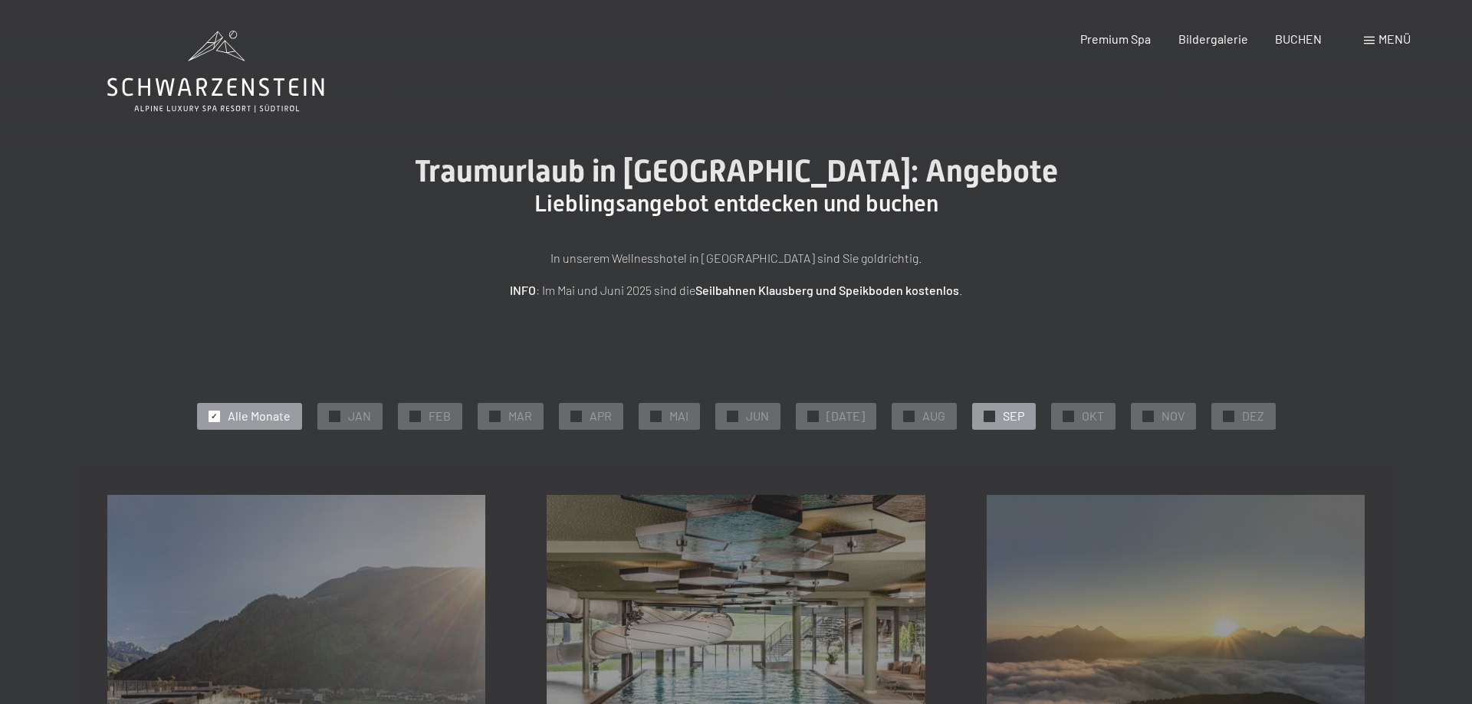
click at [983, 415] on div at bounding box center [988, 416] width 11 height 11
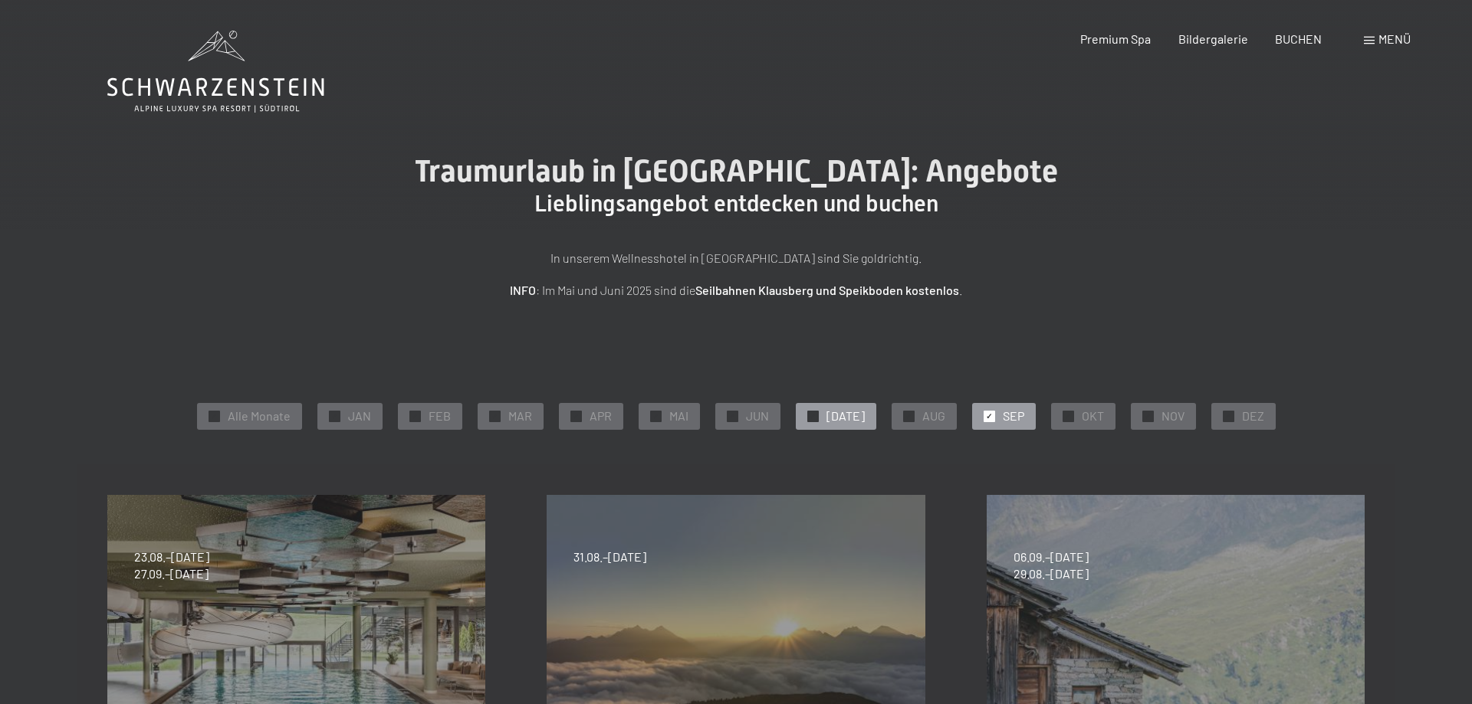
click at [816, 415] on span "✓" at bounding box center [812, 416] width 6 height 11
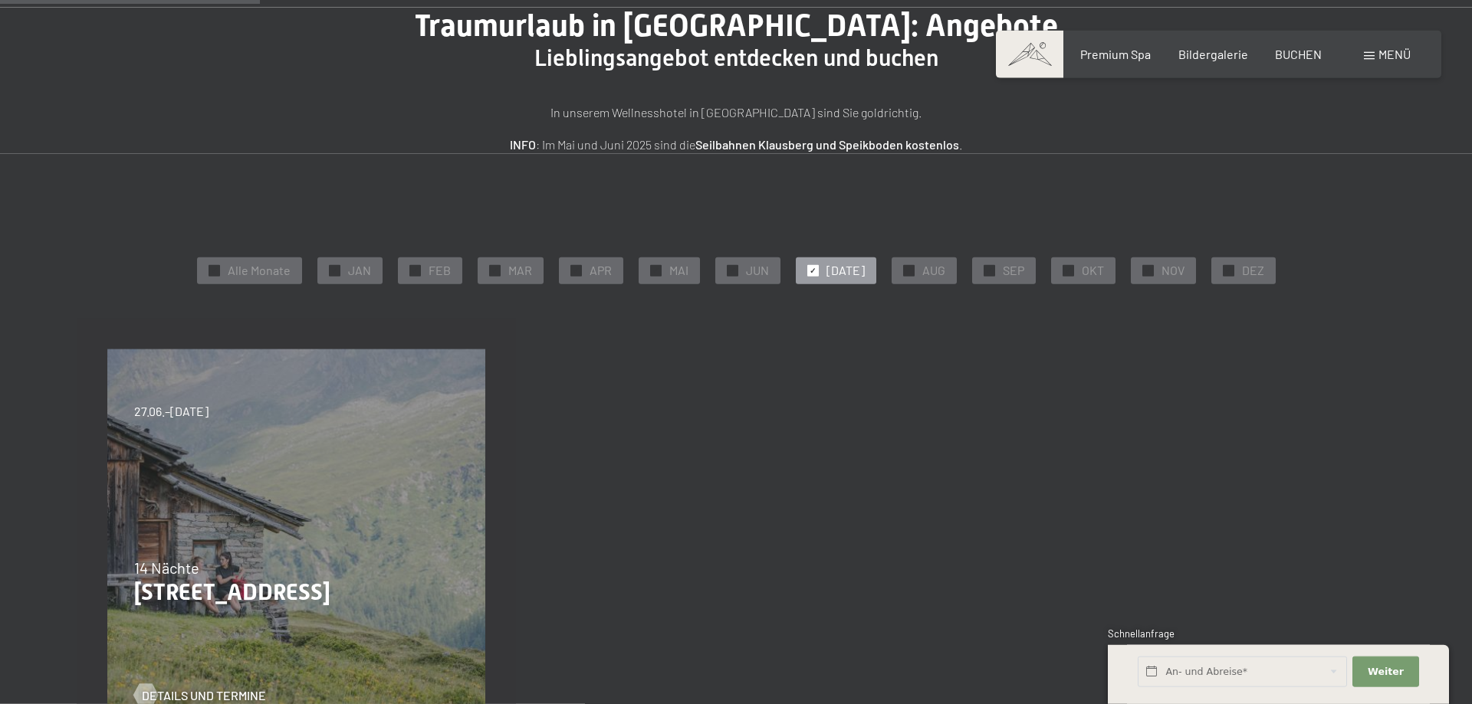
scroll to position [235, 0]
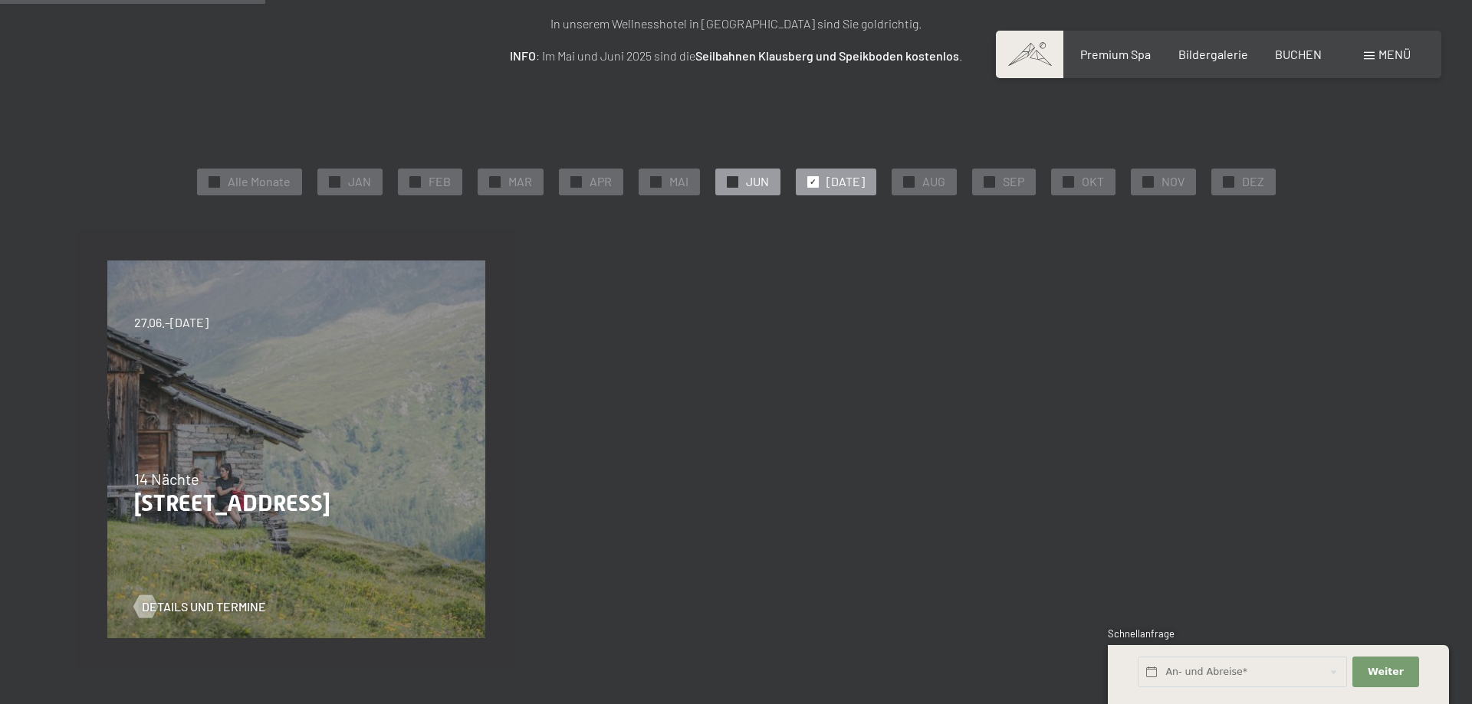
click at [738, 183] on div at bounding box center [732, 181] width 11 height 11
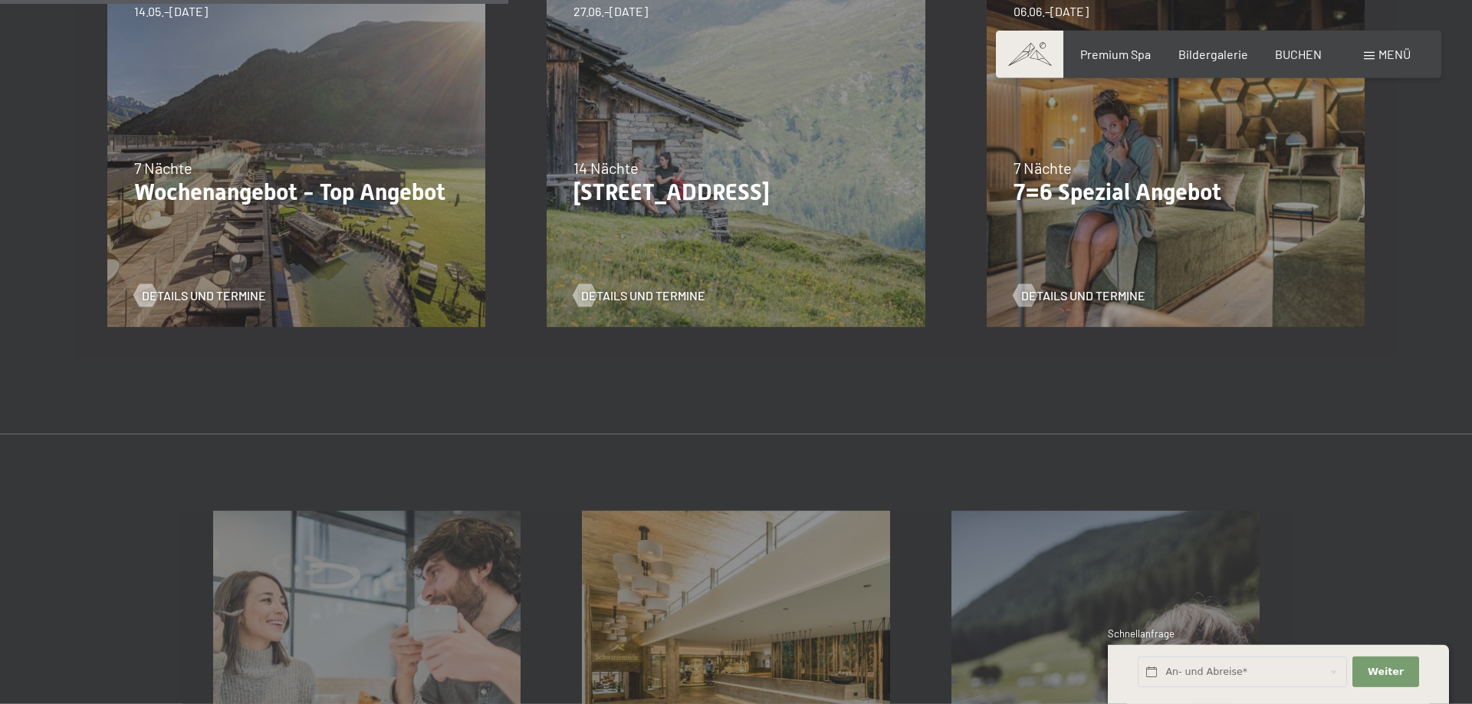
scroll to position [547, 0]
click at [1104, 290] on span "Details und Termine" at bounding box center [1098, 294] width 124 height 17
